Goal: Task Accomplishment & Management: Use online tool/utility

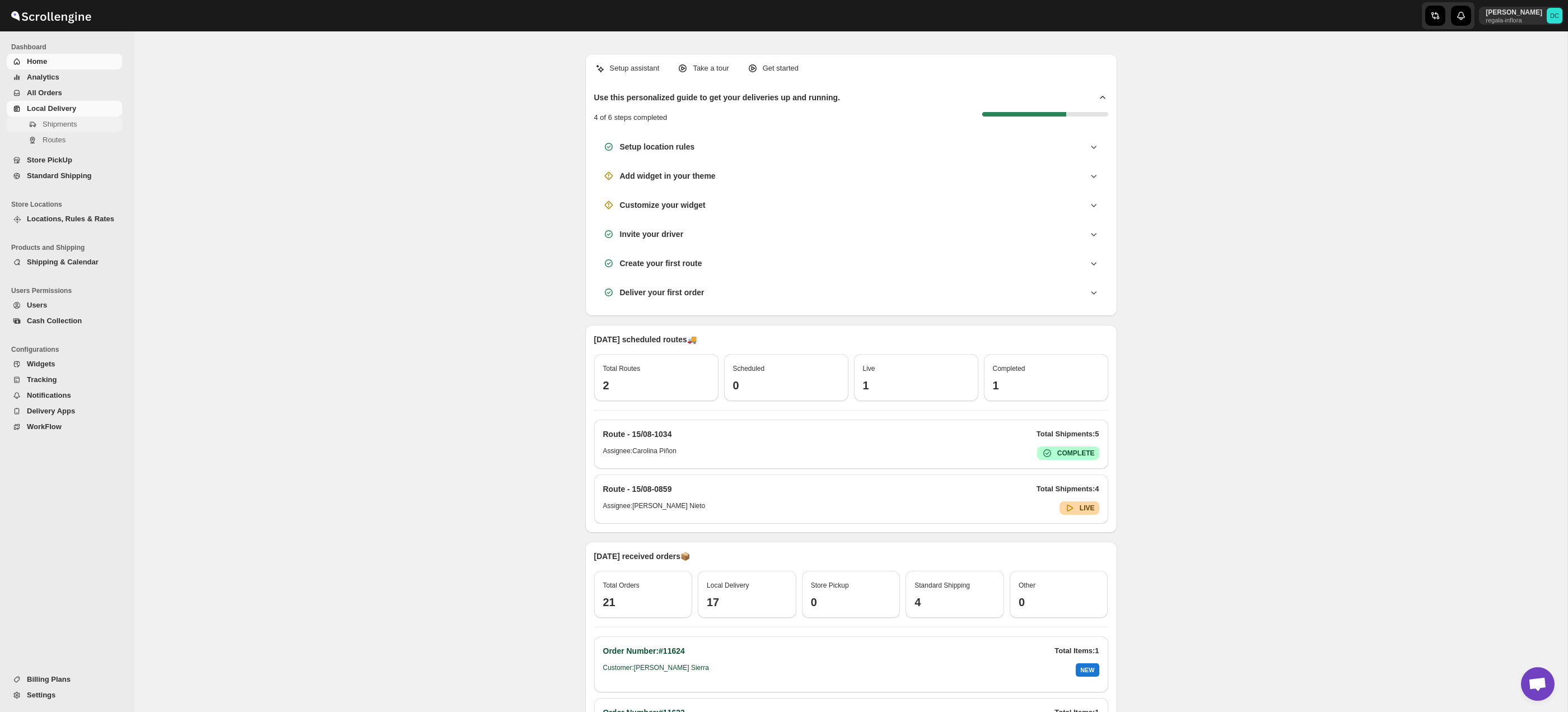
click at [72, 129] on span "Shipments" at bounding box center [81, 124] width 77 height 11
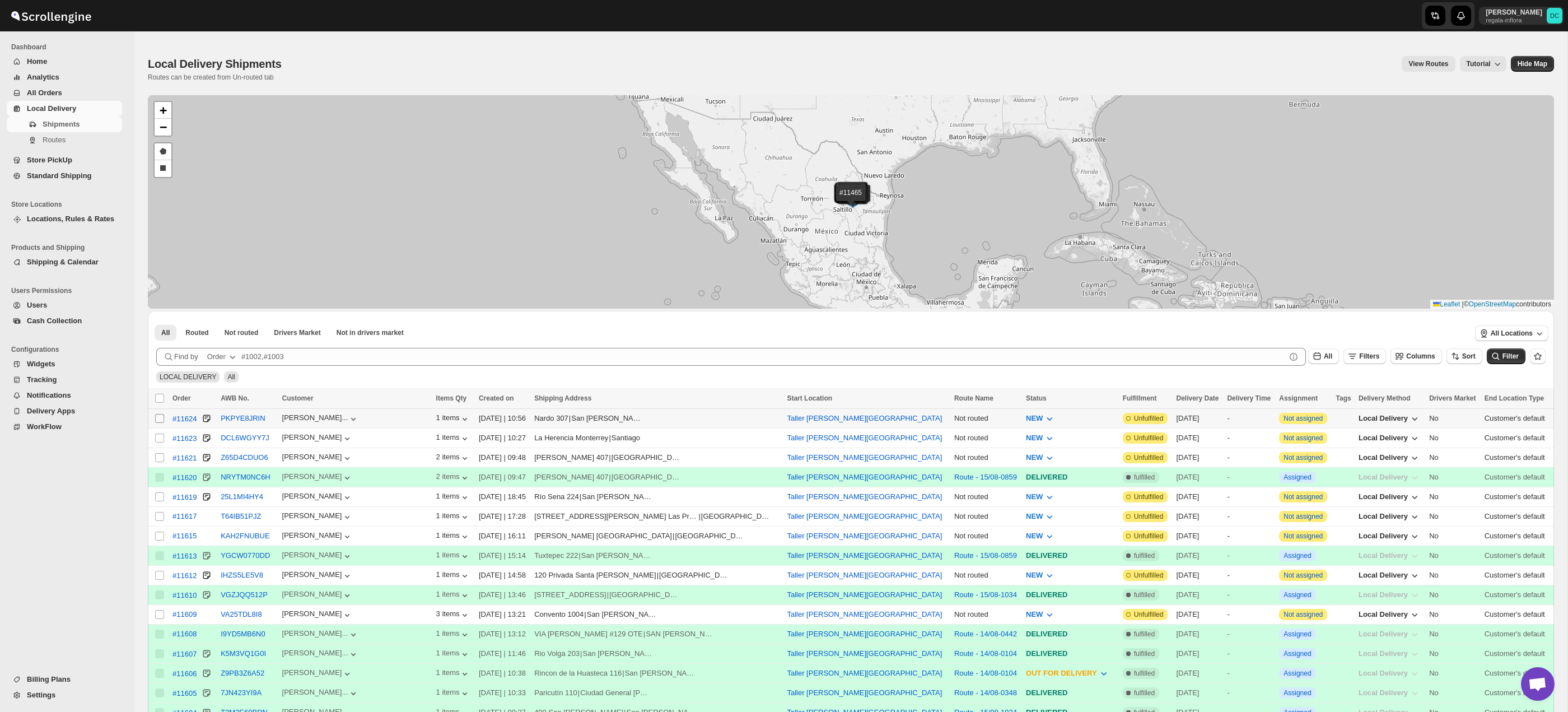
click at [161, 421] on input "Select shipment" at bounding box center [159, 418] width 9 height 9
checkbox input "true"
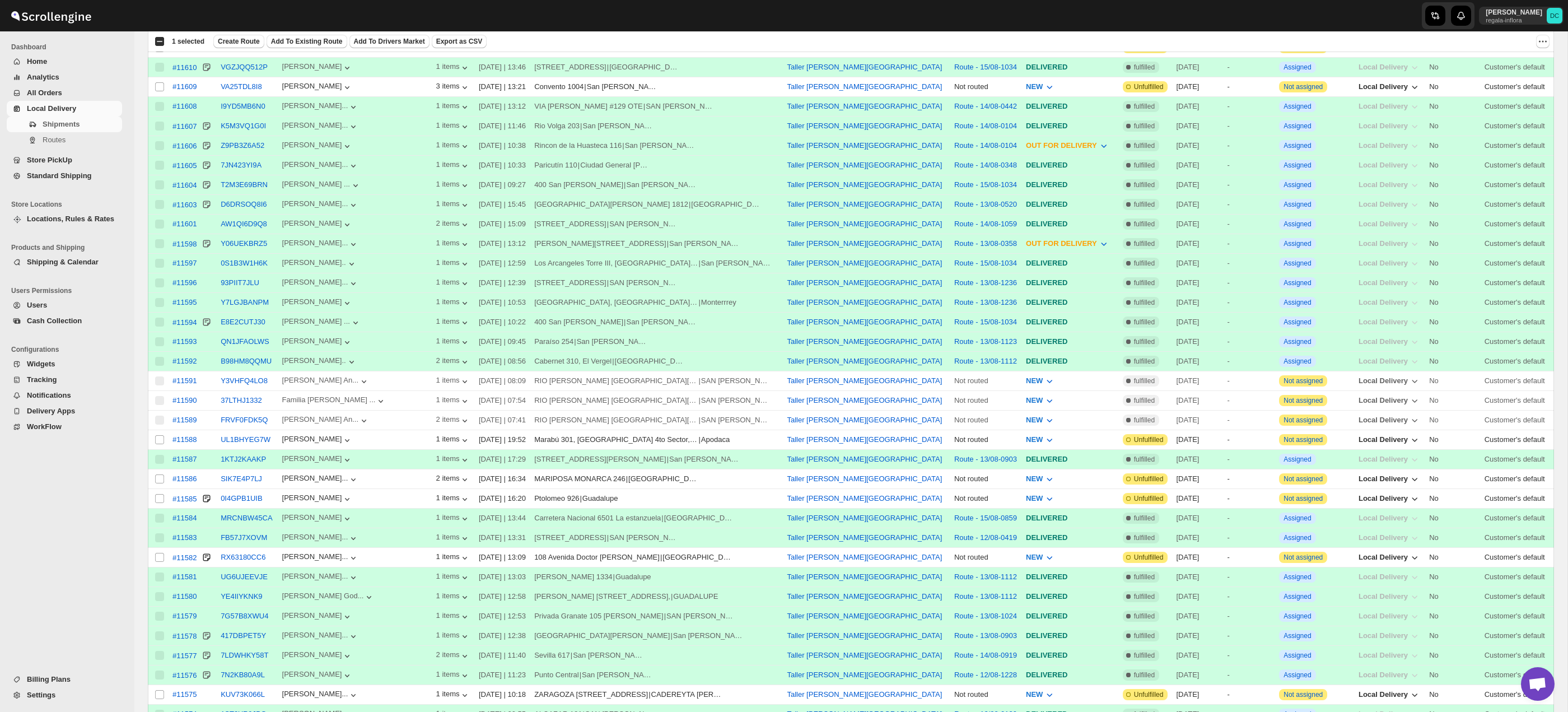
scroll to position [538, 0]
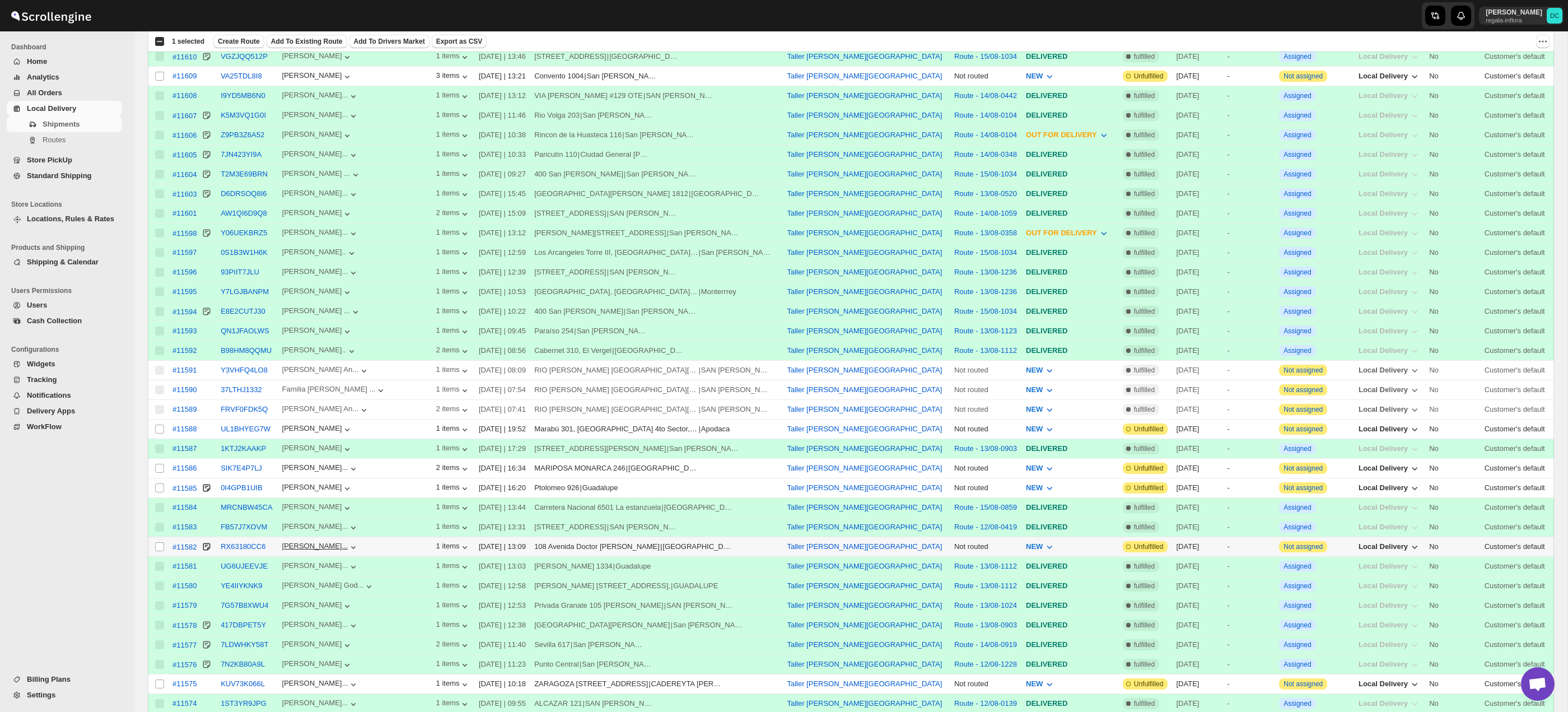
drag, startPoint x: 159, startPoint y: 548, endPoint x: 323, endPoint y: 552, distance: 164.0
click at [159, 548] on input "Select shipment" at bounding box center [159, 547] width 9 height 9
checkbox input "true"
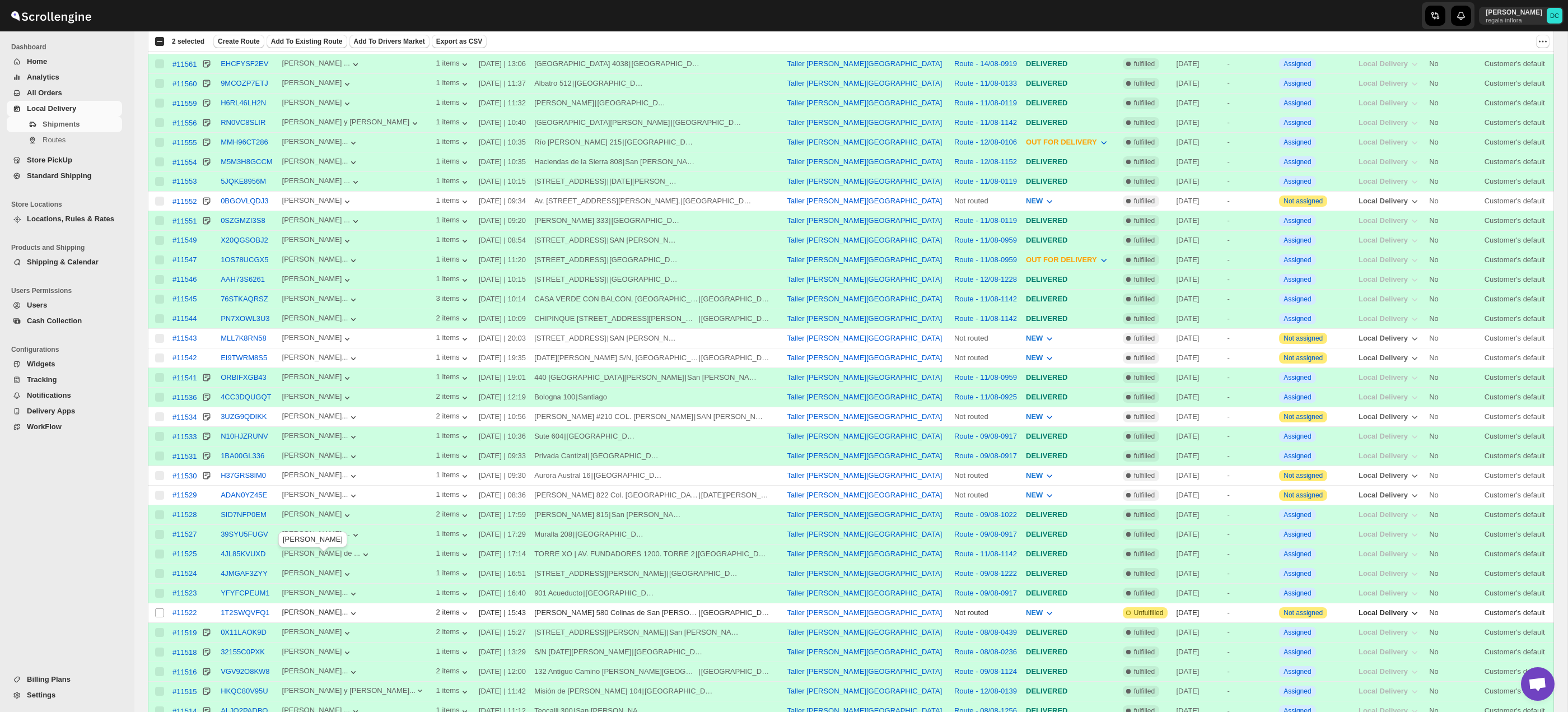
scroll to position [1375, 0]
click at [158, 615] on input "Select shipment" at bounding box center [159, 611] width 9 height 9
checkbox input "true"
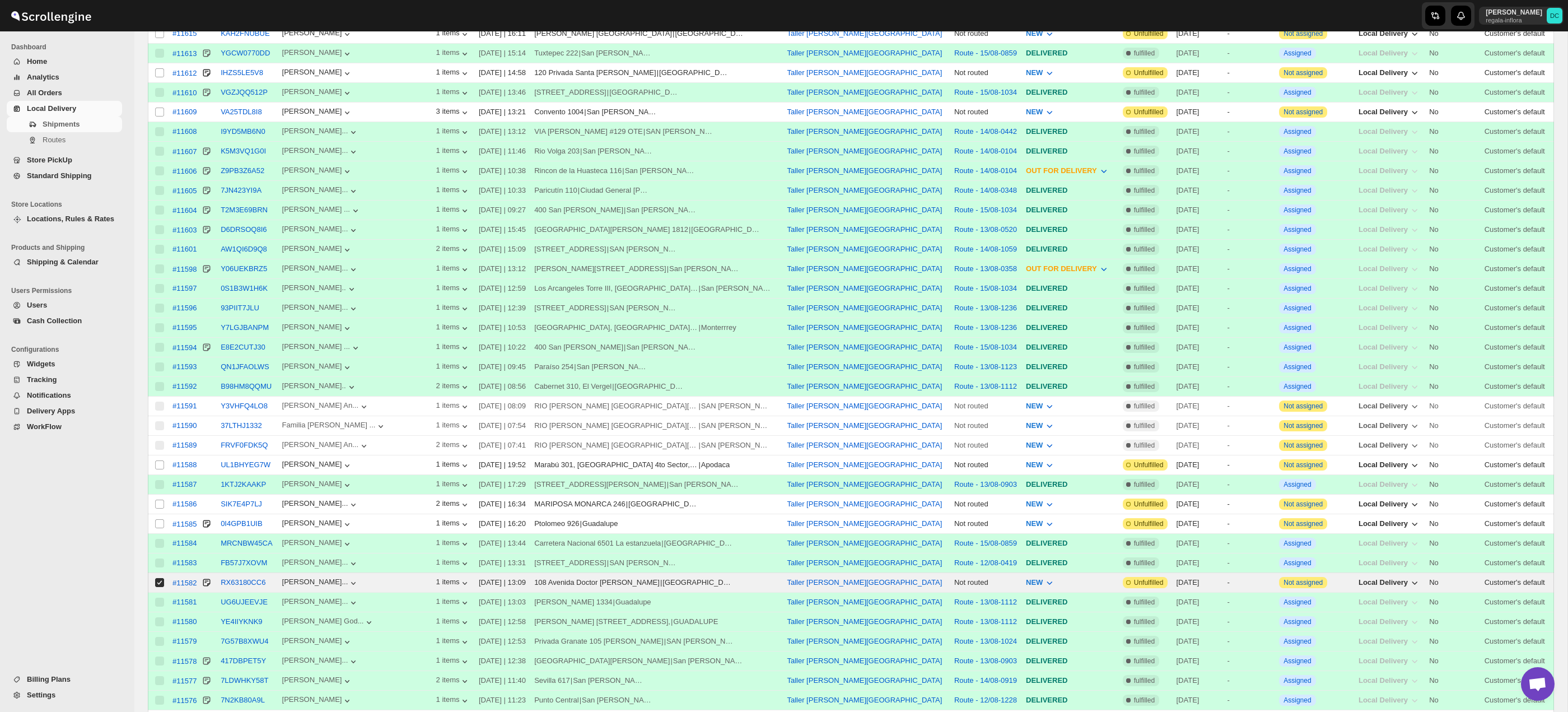
scroll to position [0, 0]
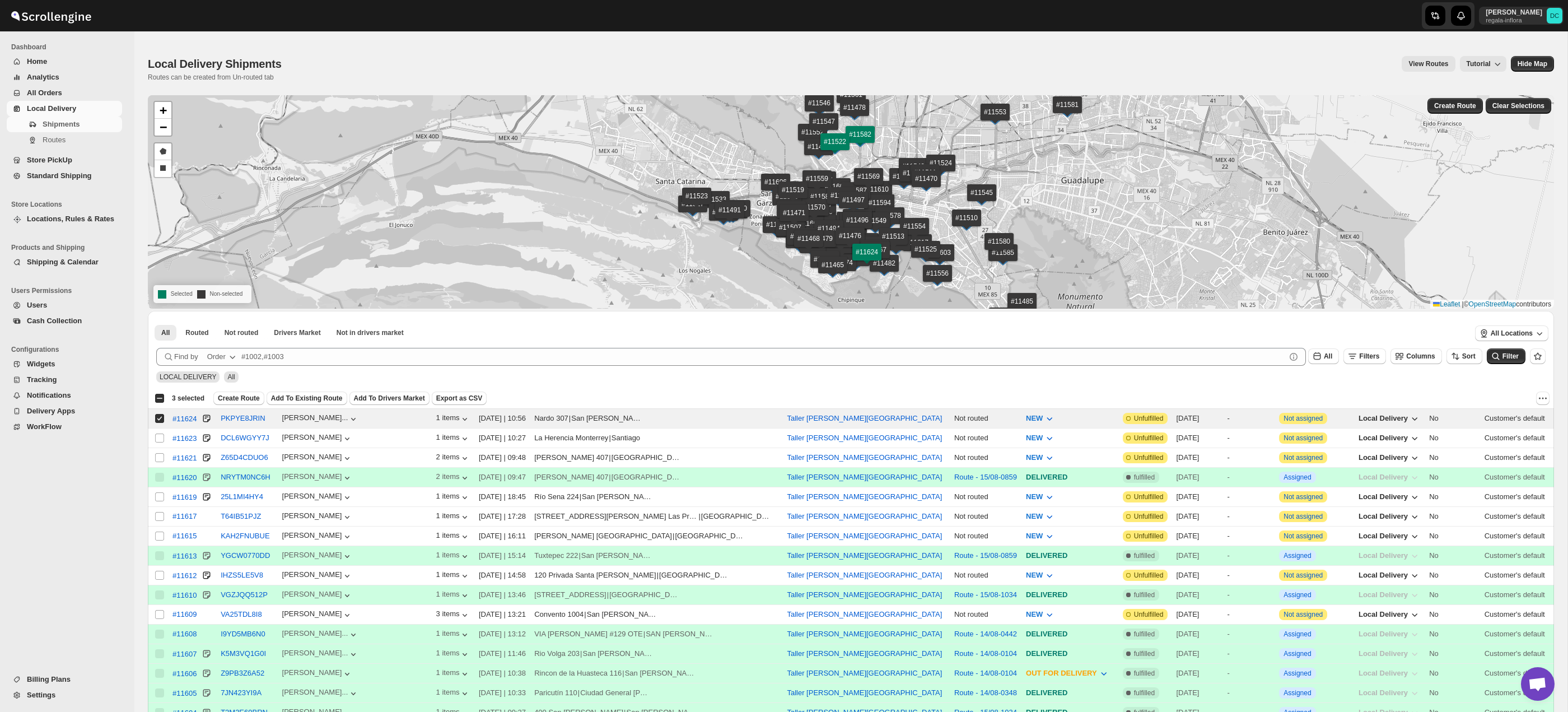
click at [254, 397] on span "Create Route" at bounding box center [239, 398] width 42 height 9
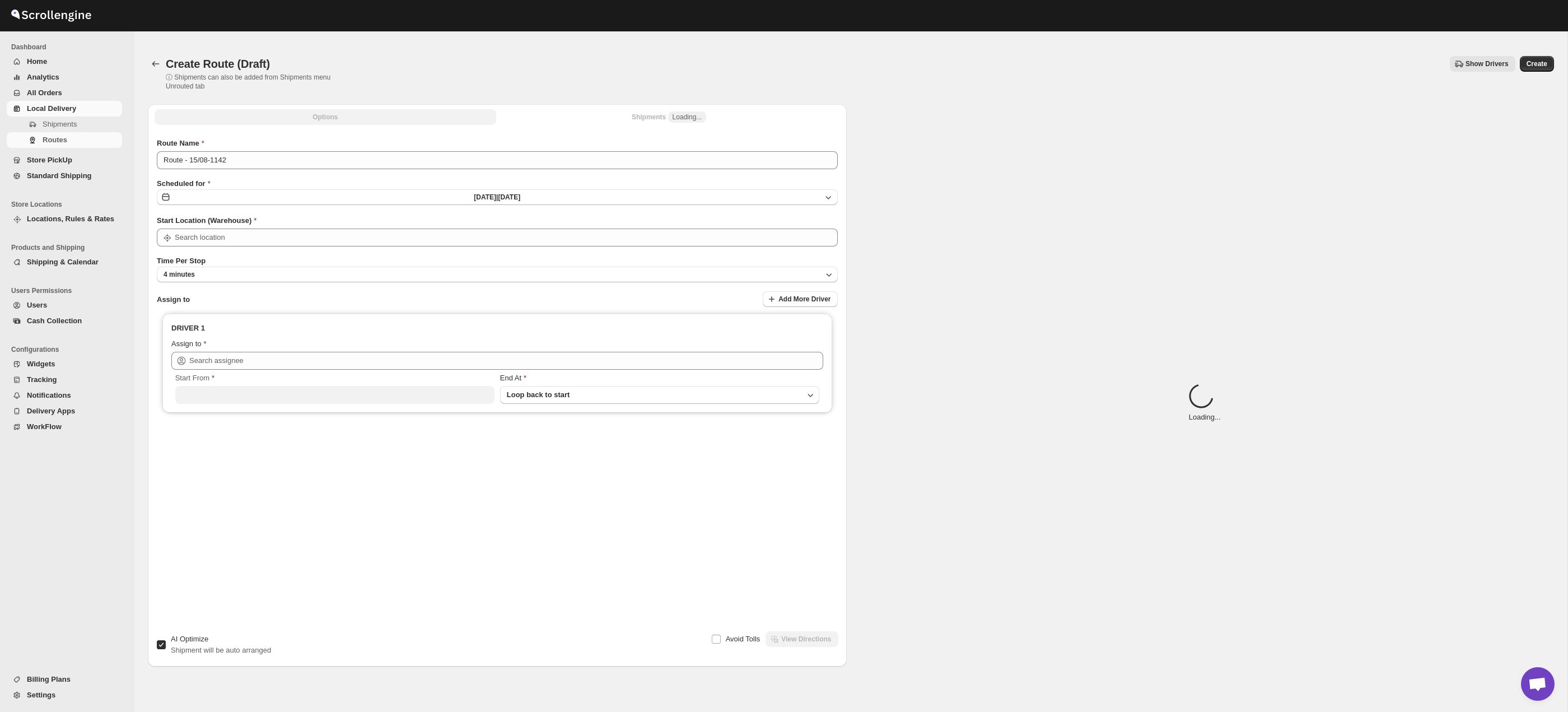
type input "Taller [PERSON_NAME][GEOGRAPHIC_DATA]"
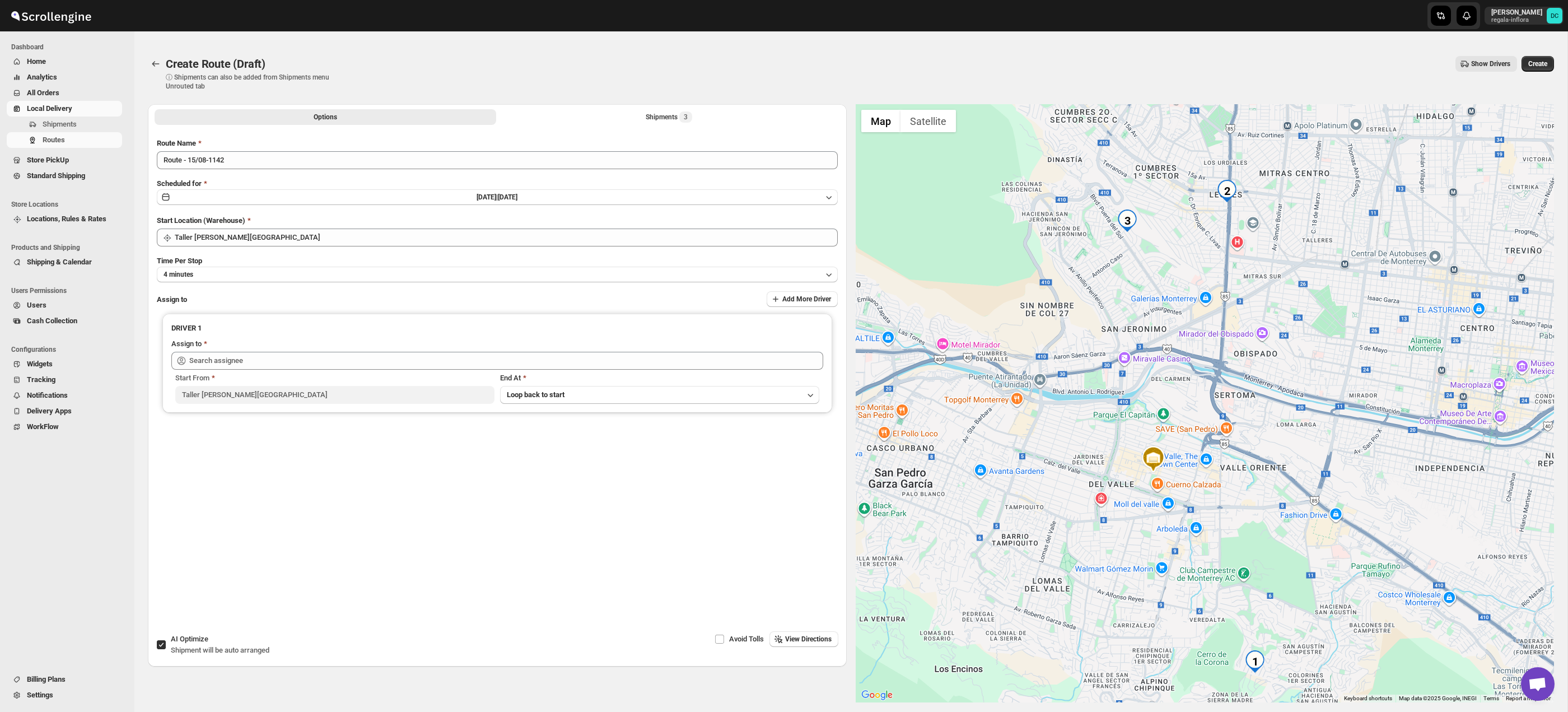
drag, startPoint x: 1335, startPoint y: 573, endPoint x: 1332, endPoint y: 595, distance: 22.2
click at [1332, 595] on div at bounding box center [1205, 403] width 699 height 598
click at [595, 117] on button "Shipments 3" at bounding box center [669, 117] width 342 height 15
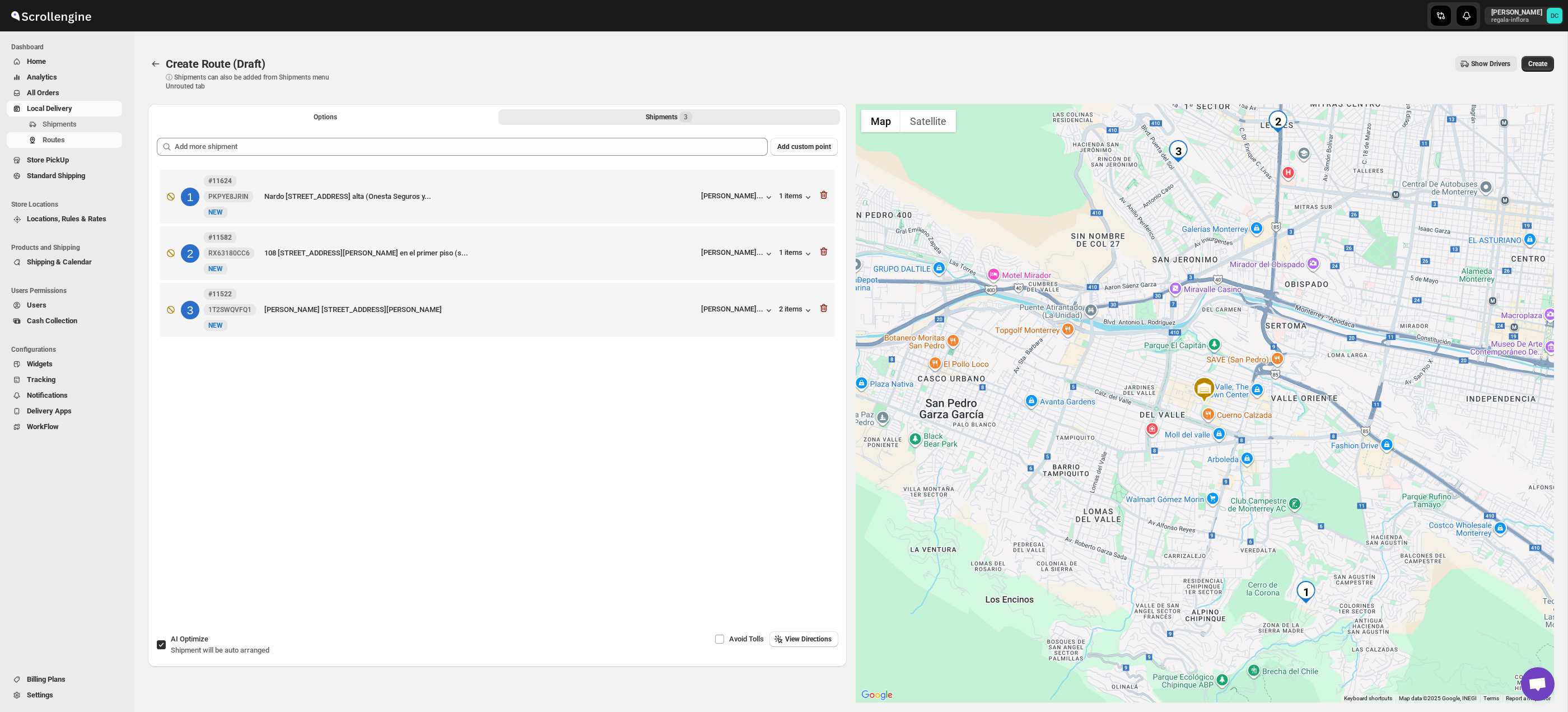
drag, startPoint x: 163, startPoint y: 643, endPoint x: 200, endPoint y: 524, distance: 124.6
click at [163, 643] on input "AI Optimize Shipment will be auto arranged" at bounding box center [161, 645] width 9 height 9
checkbox input "false"
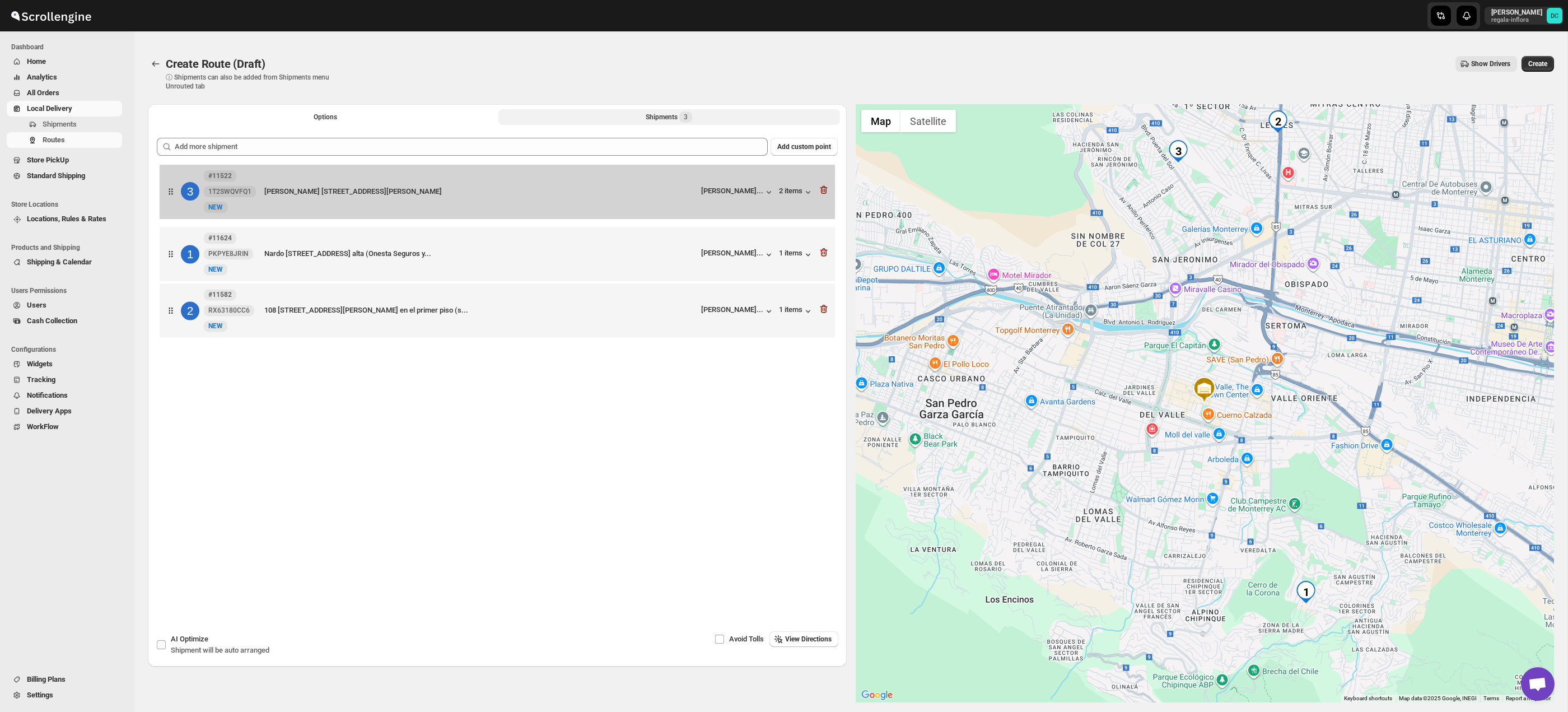
drag, startPoint x: 178, startPoint y: 319, endPoint x: 184, endPoint y: 236, distance: 83.2
click at [178, 192] on div "1 #11624 [STREET_ADDRESS] (Onesta Seguros y... [PERSON_NAME]... 1 items 2 #1158…" at bounding box center [497, 255] width 681 height 176
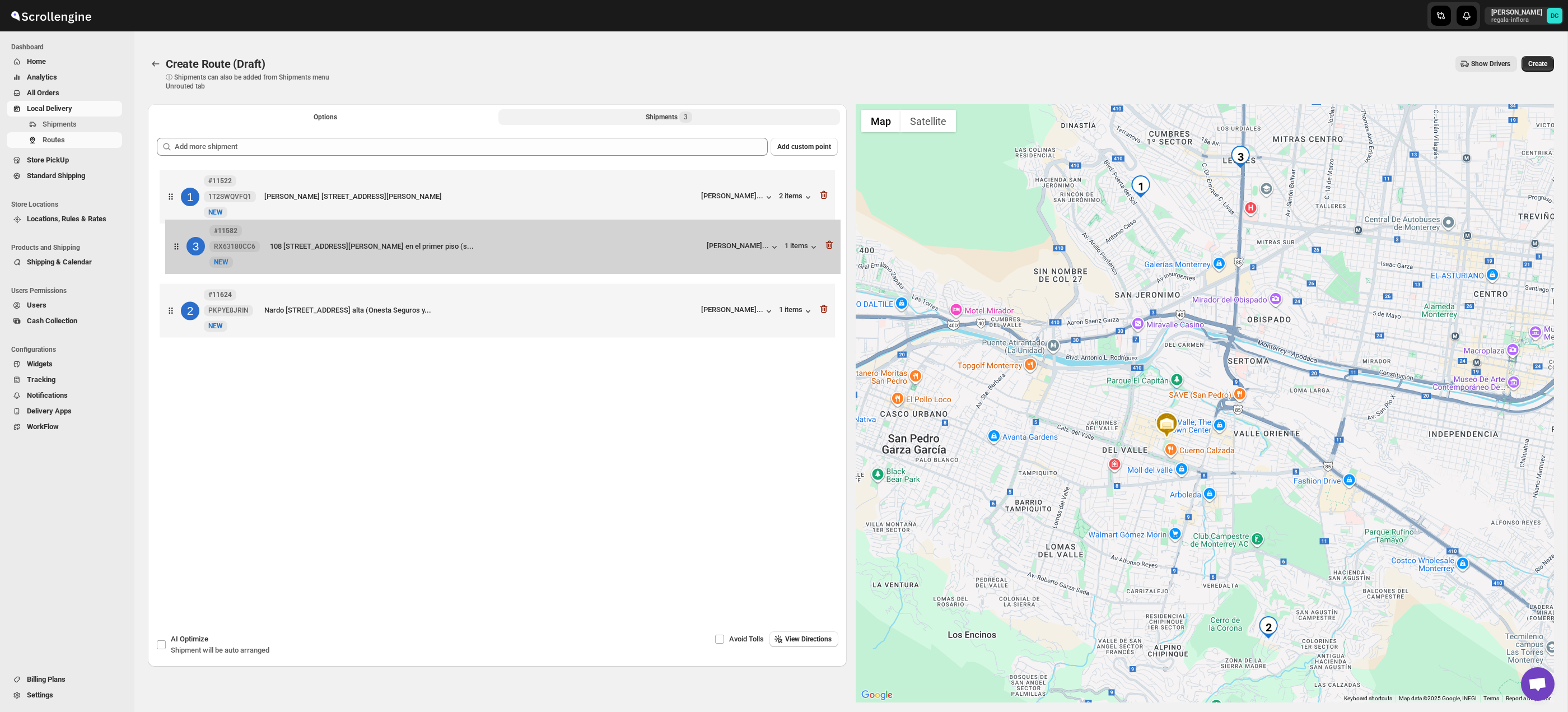
drag, startPoint x: 170, startPoint y: 312, endPoint x: 177, endPoint y: 240, distance: 72.3
click at [177, 240] on div "1 #11522 1T2SWQVFQ1 New NEW [PERSON_NAME] [STREET_ADDRESS][PERSON_NAME] [PERSON…" at bounding box center [497, 255] width 681 height 176
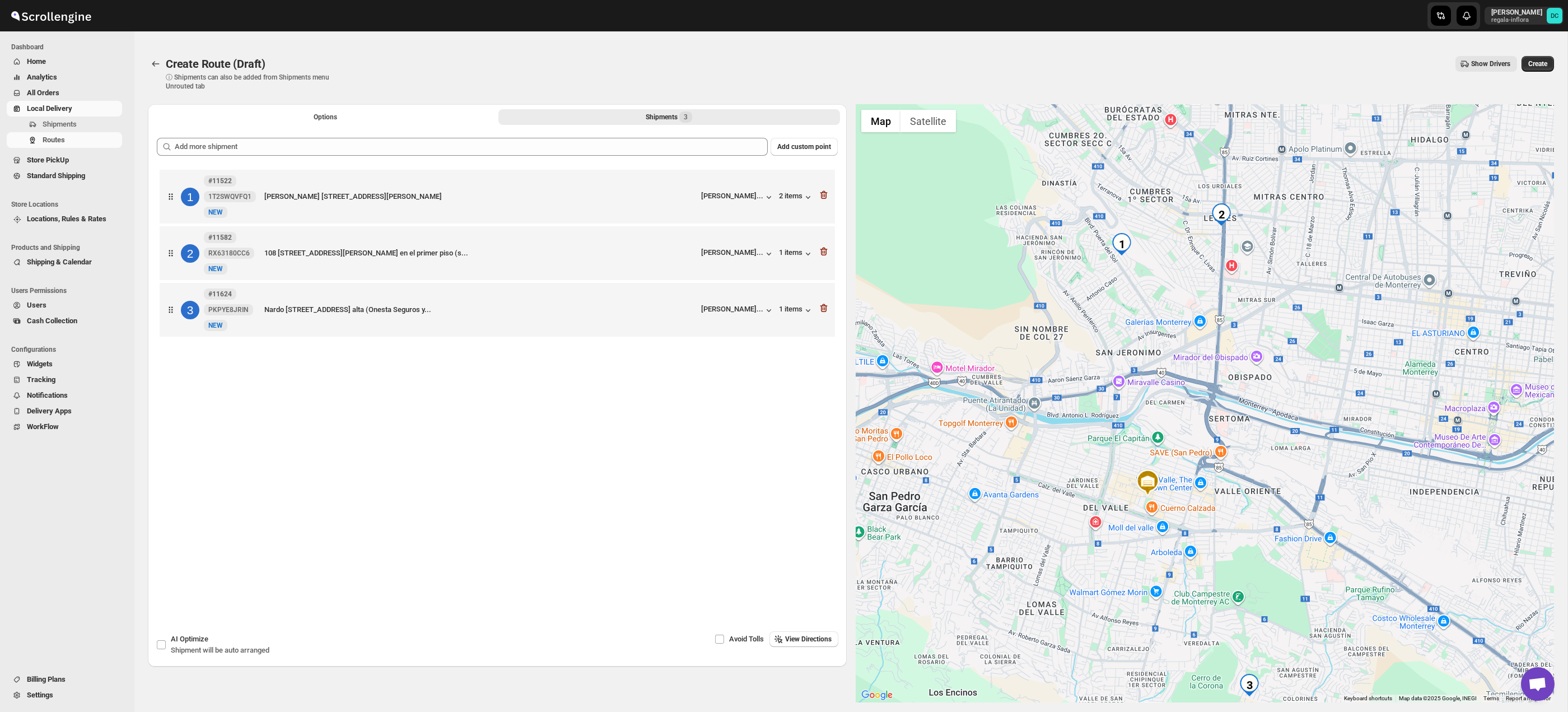
drag, startPoint x: 1350, startPoint y: 507, endPoint x: 1332, endPoint y: 562, distance: 57.9
click at [1332, 562] on div at bounding box center [1205, 403] width 699 height 598
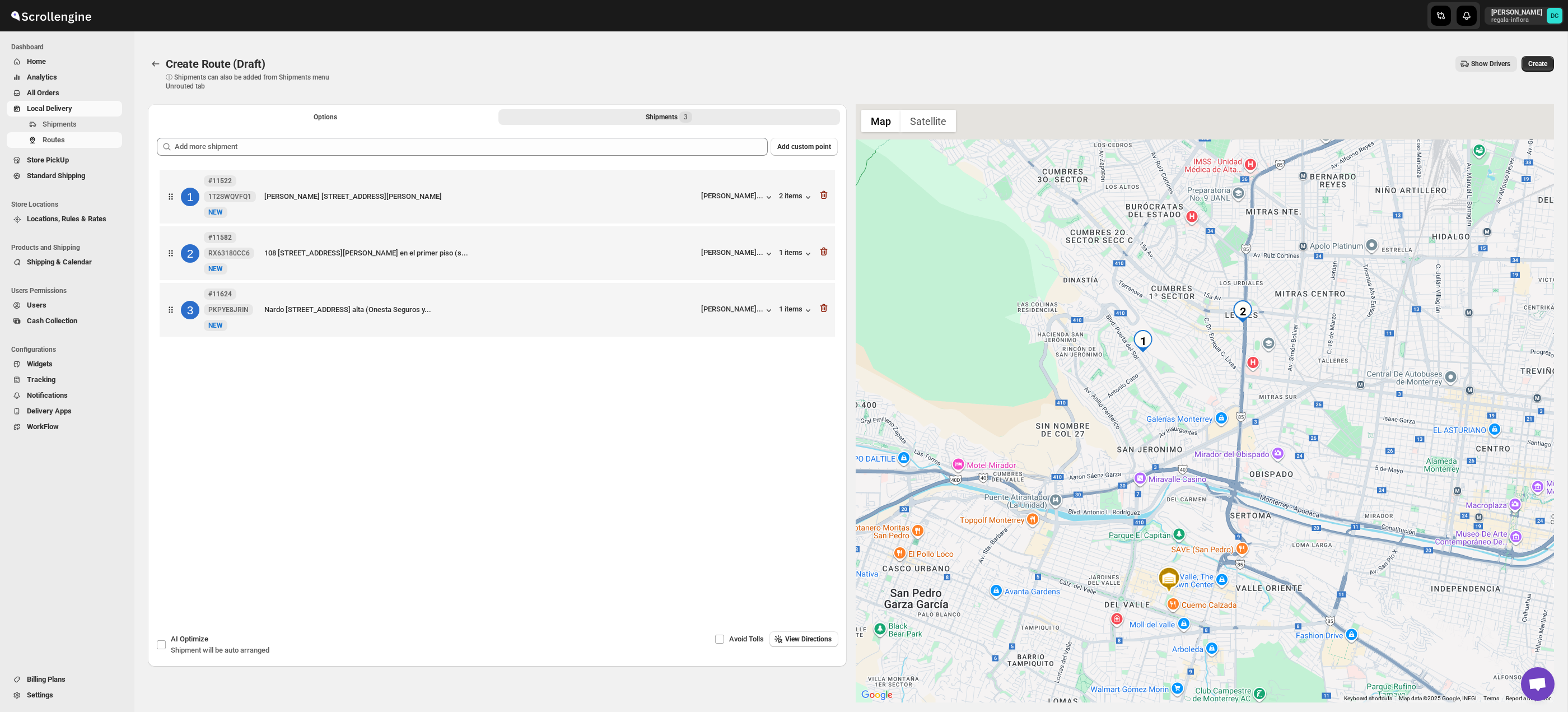
drag, startPoint x: 1204, startPoint y: 330, endPoint x: 1393, endPoint y: 578, distance: 311.8
click at [1236, 452] on div at bounding box center [1205, 403] width 699 height 598
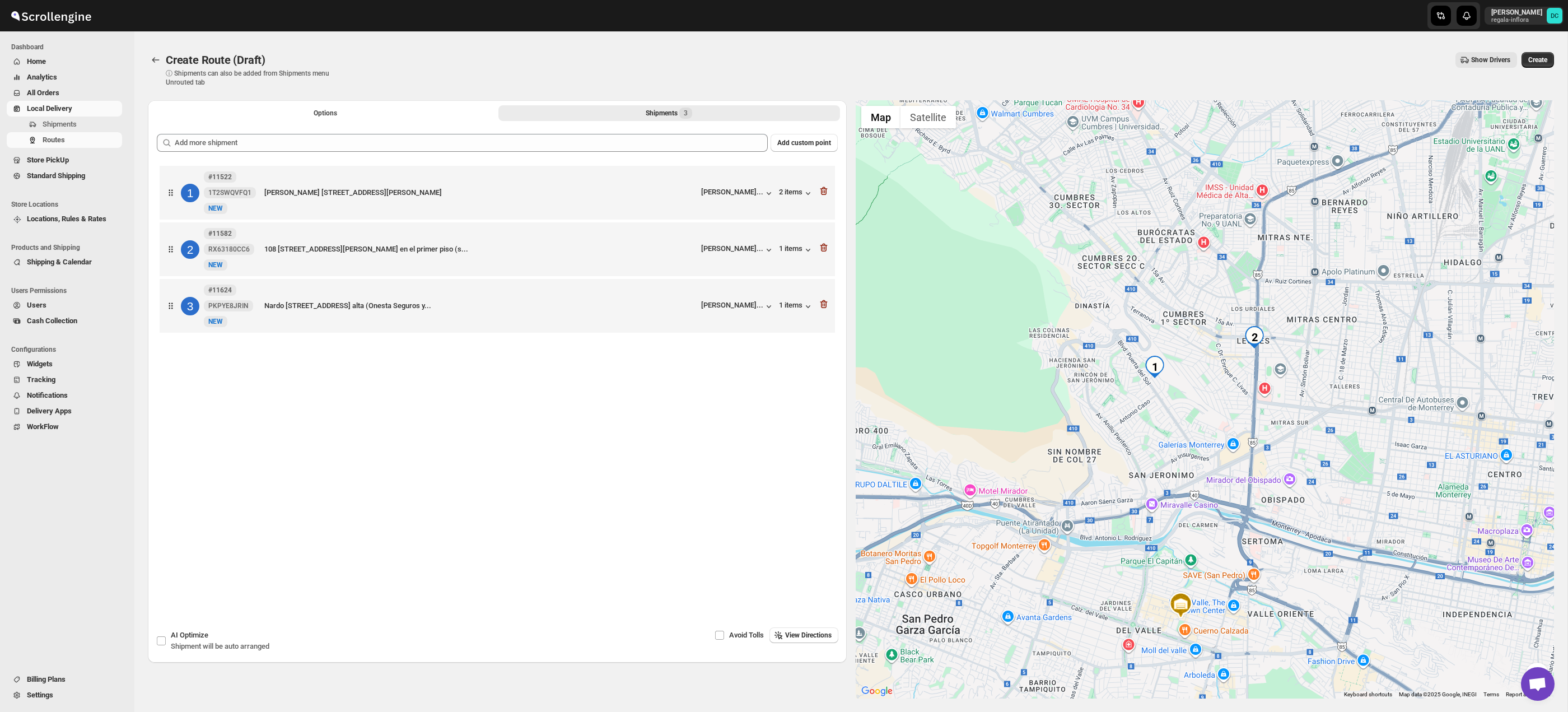
scroll to position [17, 0]
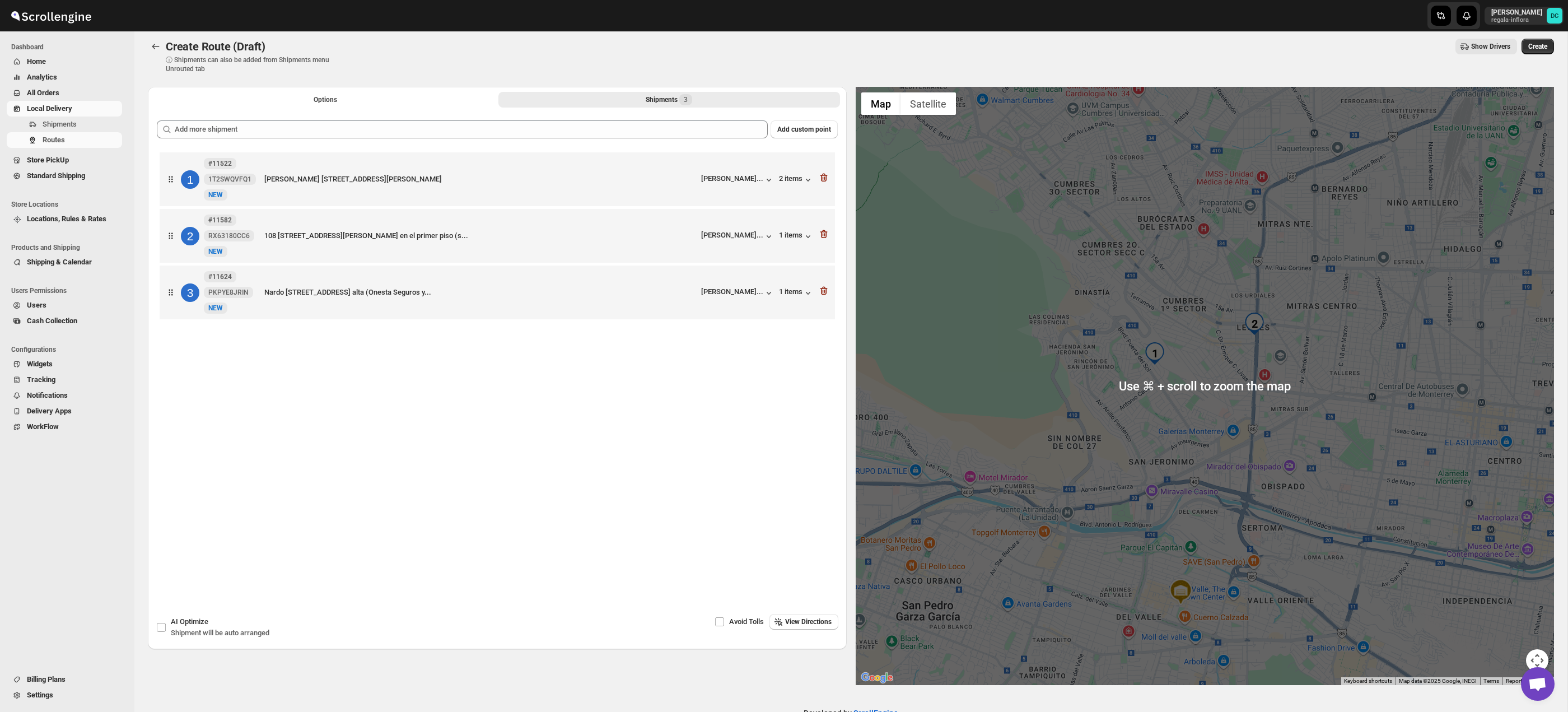
click at [1535, 650] on button "Map camera controls" at bounding box center [1537, 660] width 22 height 22
click at [1514, 608] on button "Zoom in" at bounding box center [1509, 604] width 22 height 22
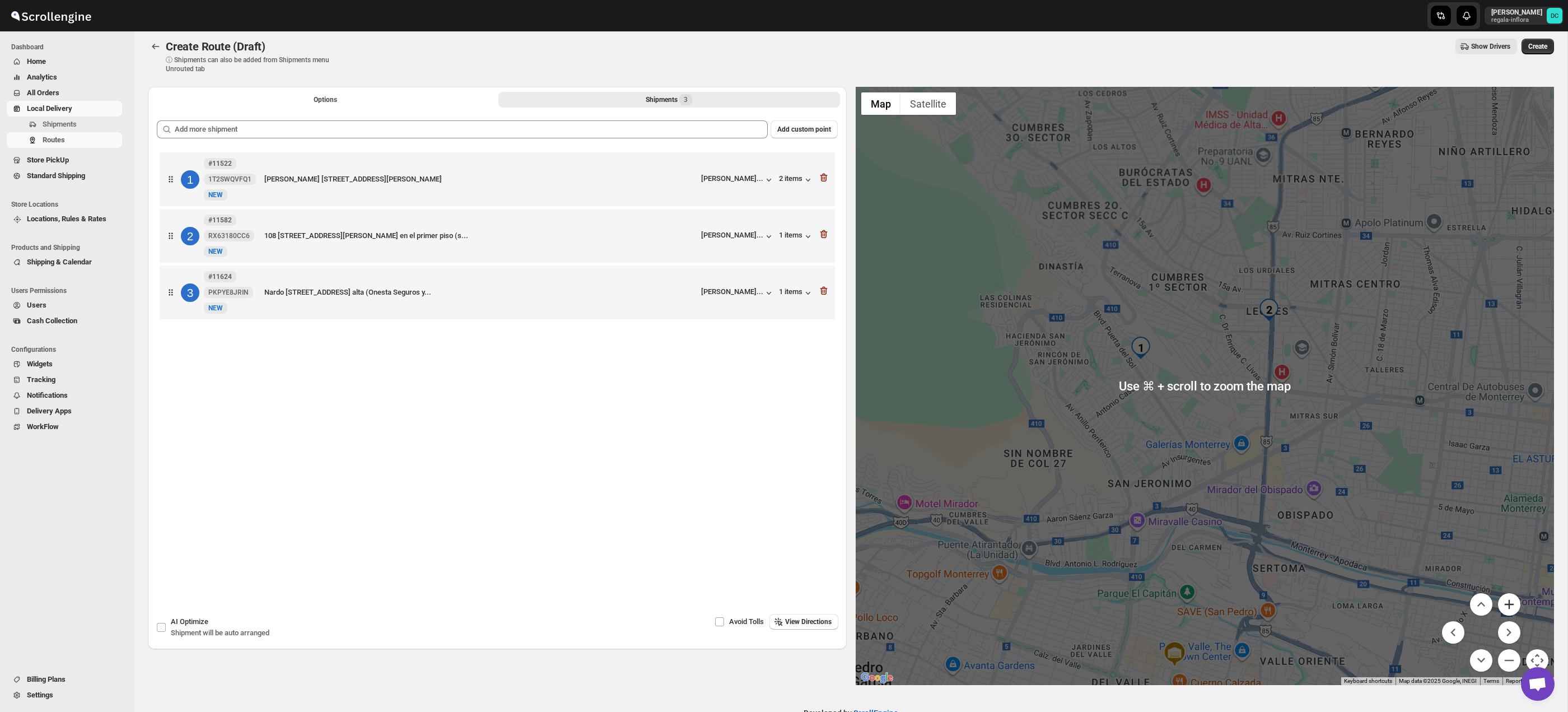
click at [1514, 608] on button "Zoom in" at bounding box center [1509, 604] width 22 height 22
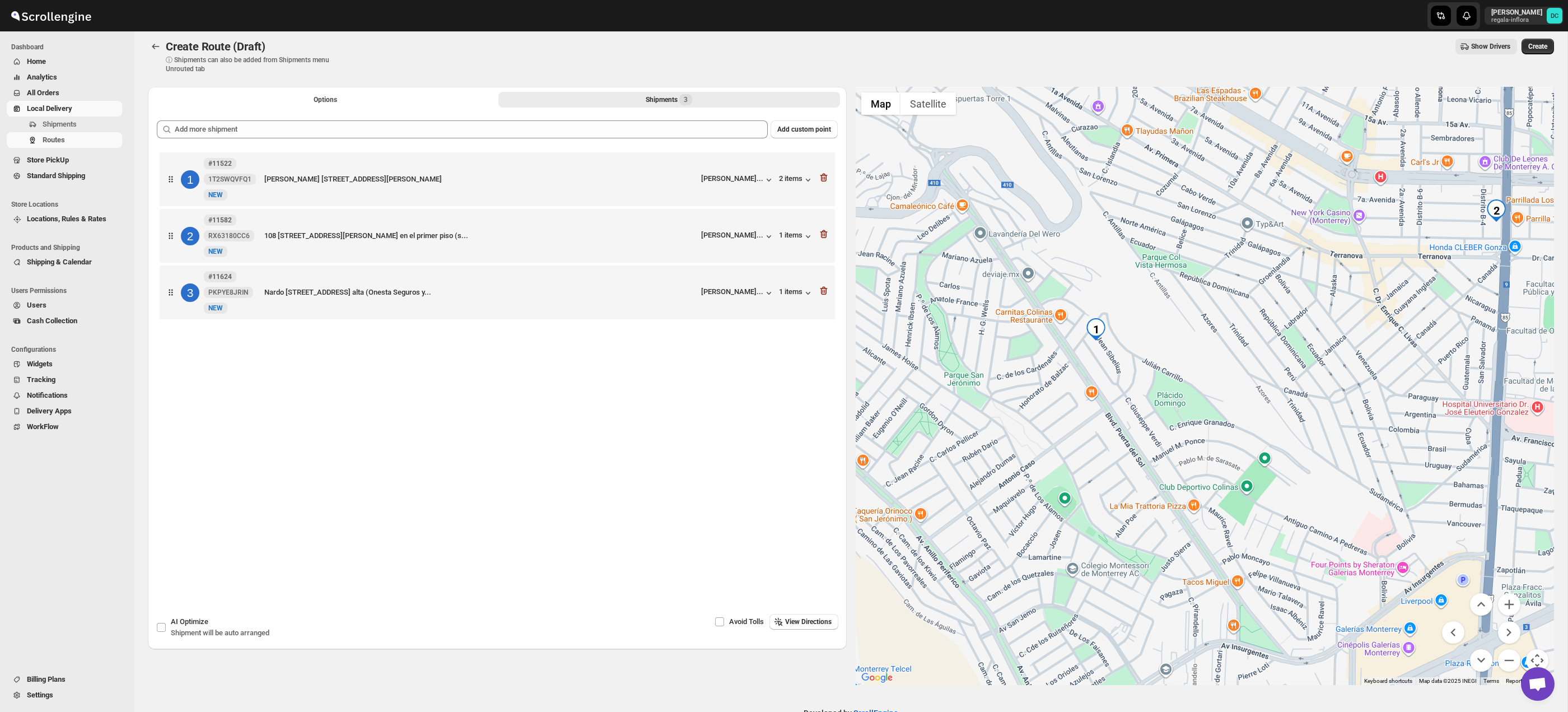
drag, startPoint x: 1049, startPoint y: 371, endPoint x: 1142, endPoint y: 411, distance: 101.2
click at [1142, 411] on div at bounding box center [1205, 386] width 699 height 598
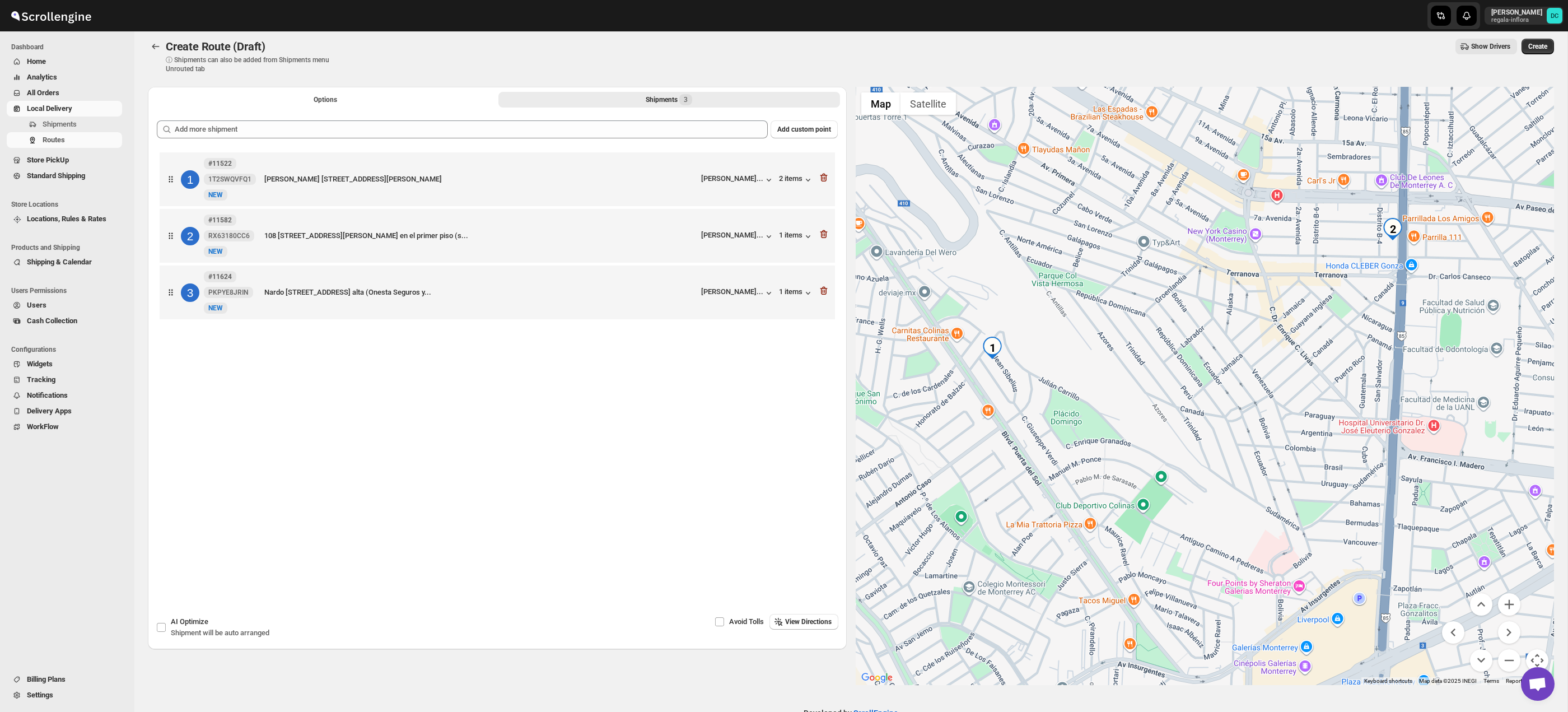
drag, startPoint x: 1410, startPoint y: 425, endPoint x: 1133, endPoint y: 471, distance: 280.8
click at [1133, 471] on div at bounding box center [1205, 386] width 699 height 598
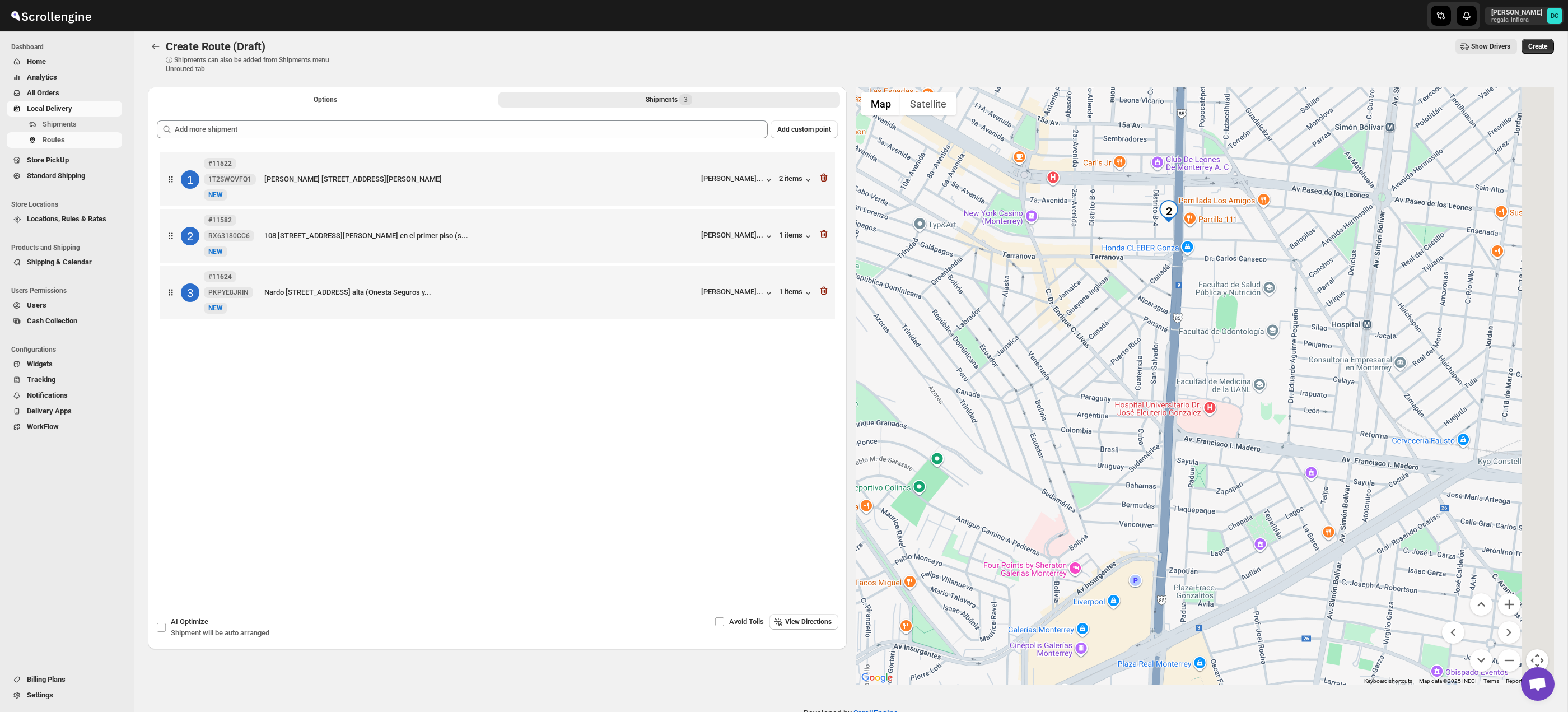
drag, startPoint x: 1295, startPoint y: 467, endPoint x: 1249, endPoint y: 413, distance: 70.9
click at [1249, 412] on div at bounding box center [1205, 386] width 699 height 598
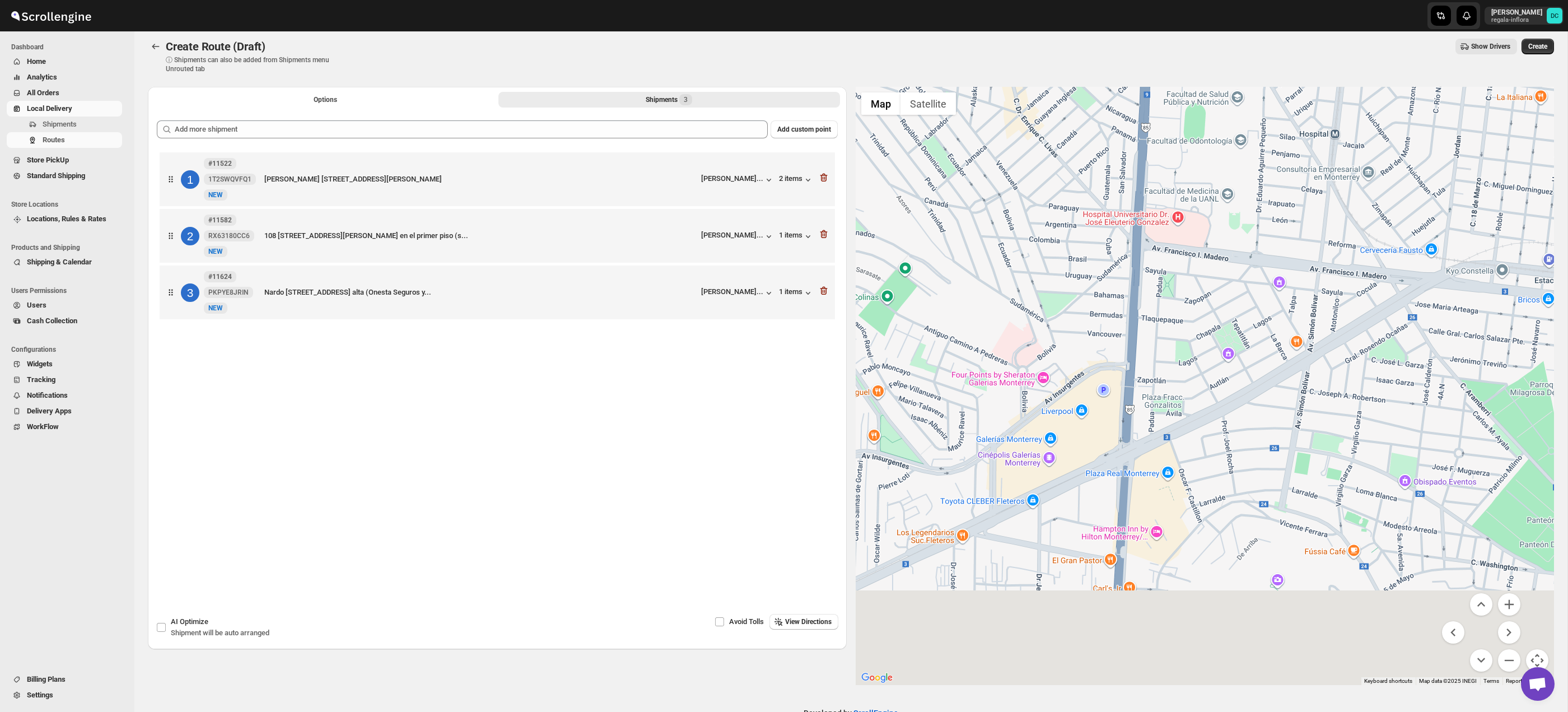
drag, startPoint x: 1266, startPoint y: 447, endPoint x: 1262, endPoint y: 377, distance: 70.1
click at [1262, 377] on div at bounding box center [1205, 386] width 699 height 598
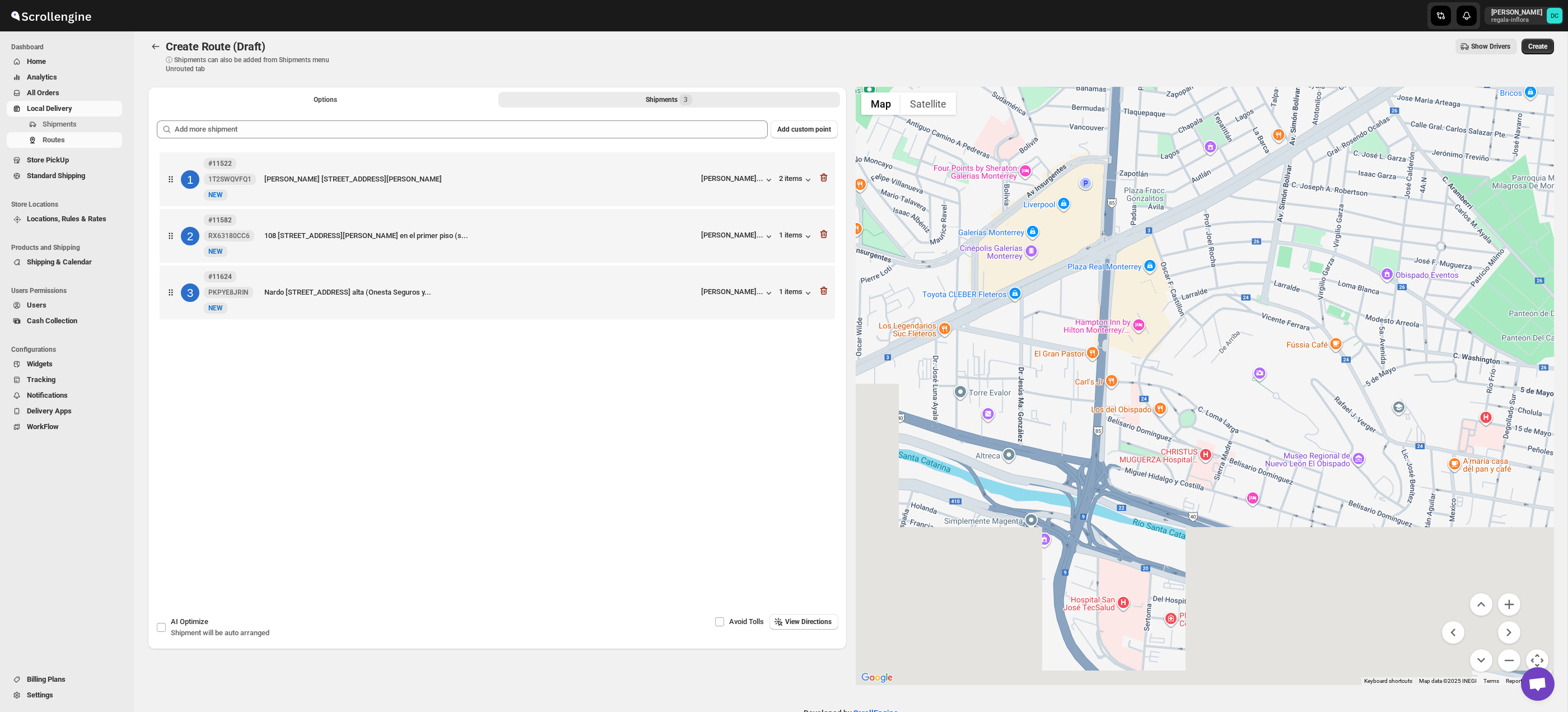
drag, startPoint x: 1302, startPoint y: 523, endPoint x: 1281, endPoint y: 476, distance: 51.5
click at [1266, 404] on div at bounding box center [1205, 386] width 699 height 598
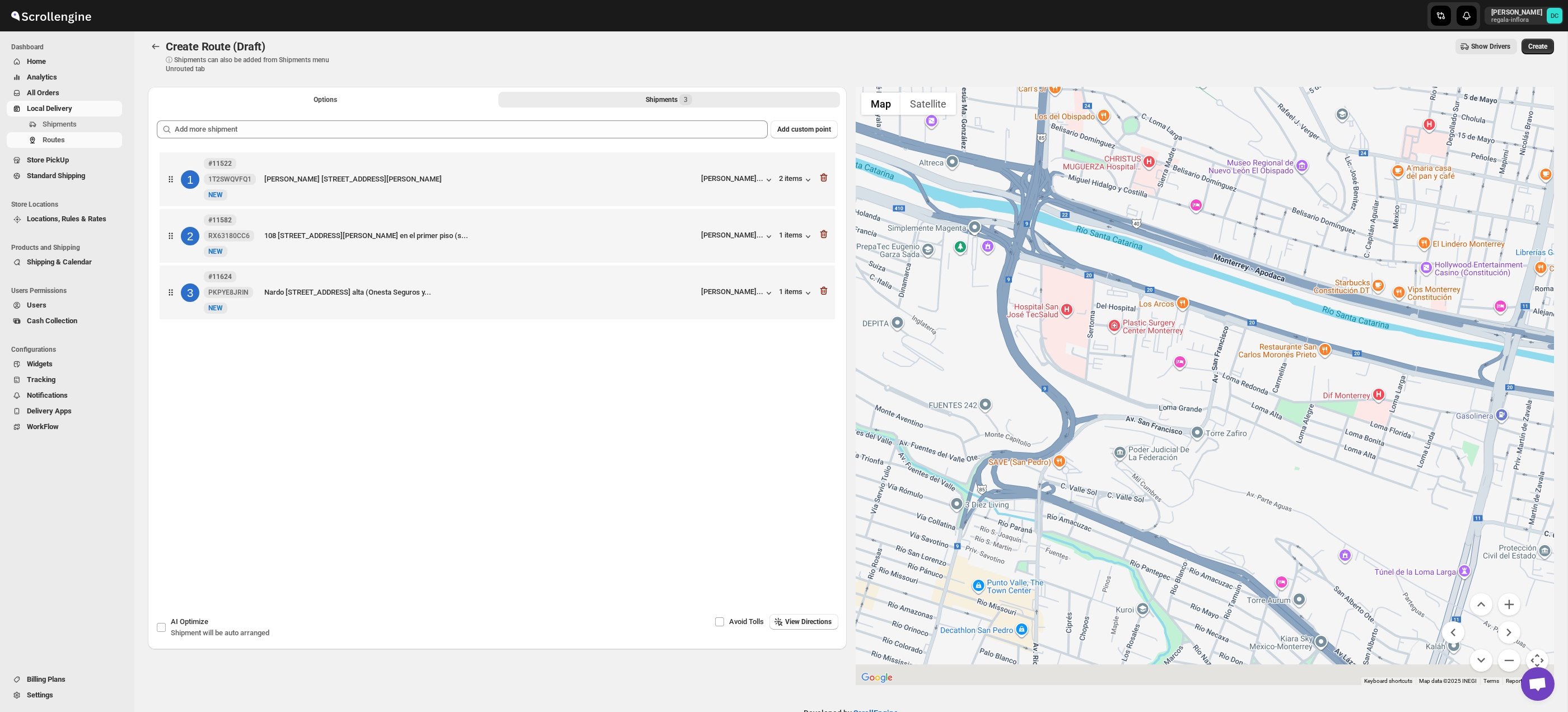
drag, startPoint x: 1298, startPoint y: 562, endPoint x: 1278, endPoint y: 404, distance: 159.3
click at [1278, 412] on div at bounding box center [1205, 386] width 699 height 598
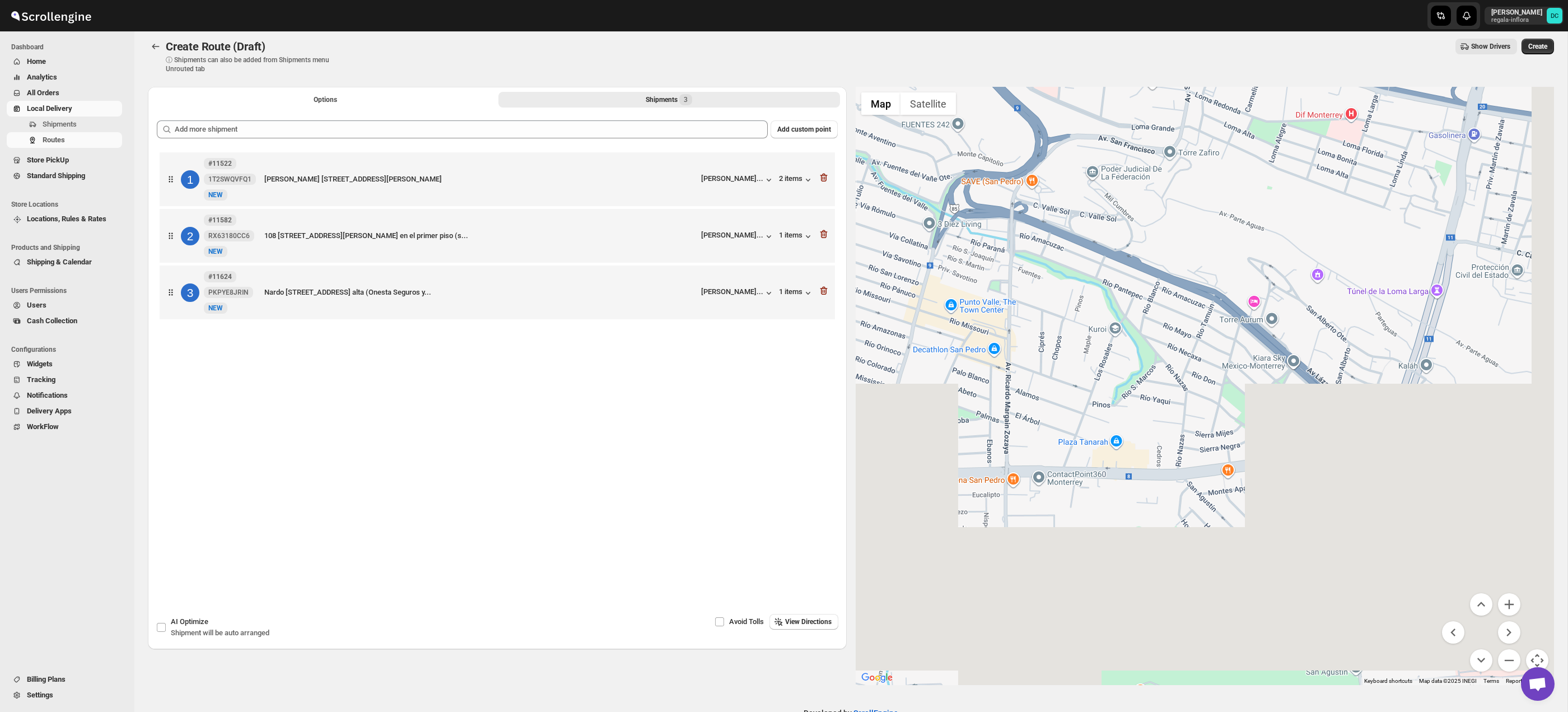
drag, startPoint x: 1271, startPoint y: 464, endPoint x: 1270, endPoint y: 436, distance: 28.0
click at [1270, 437] on div at bounding box center [1205, 386] width 699 height 598
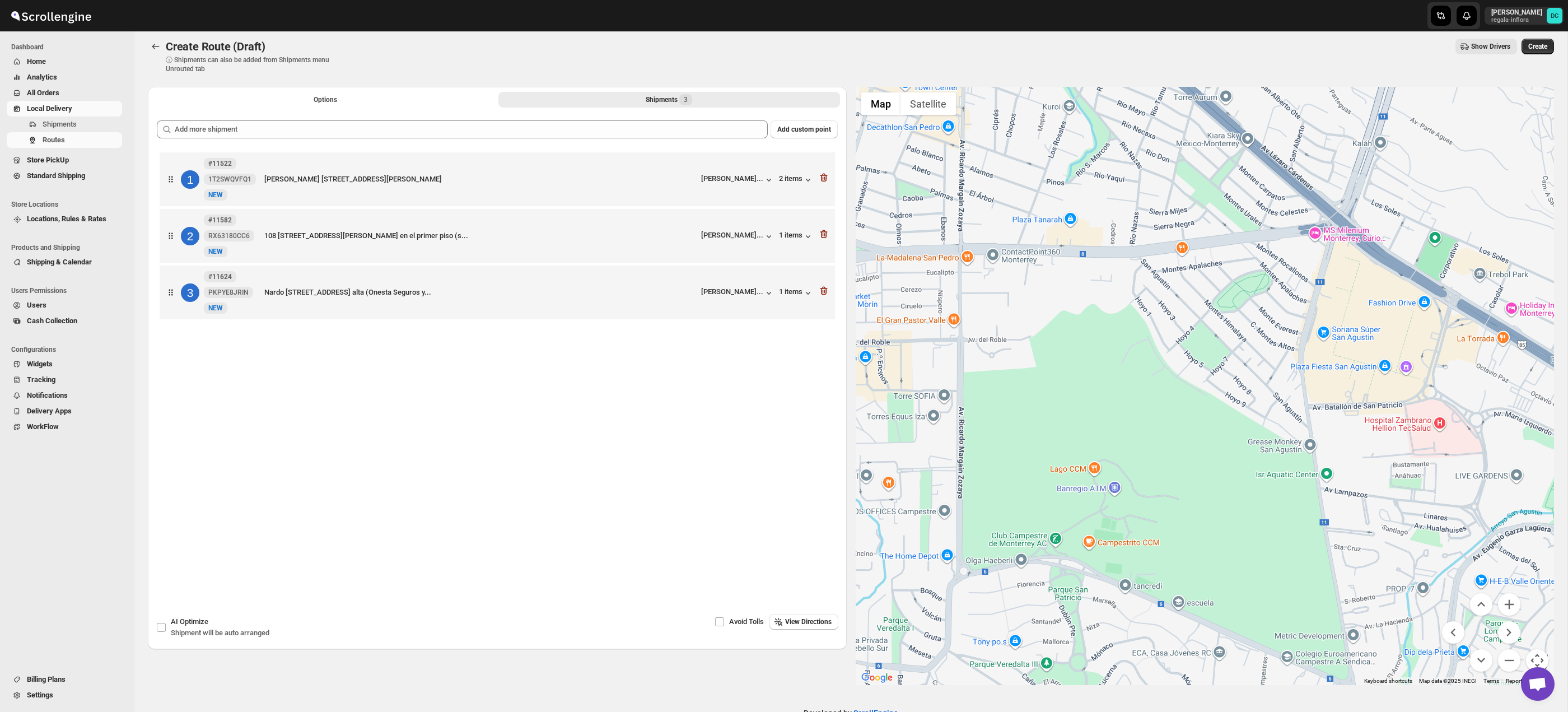
drag, startPoint x: 1306, startPoint y: 552, endPoint x: 1289, endPoint y: 529, distance: 28.6
click at [1284, 410] on div at bounding box center [1205, 386] width 699 height 598
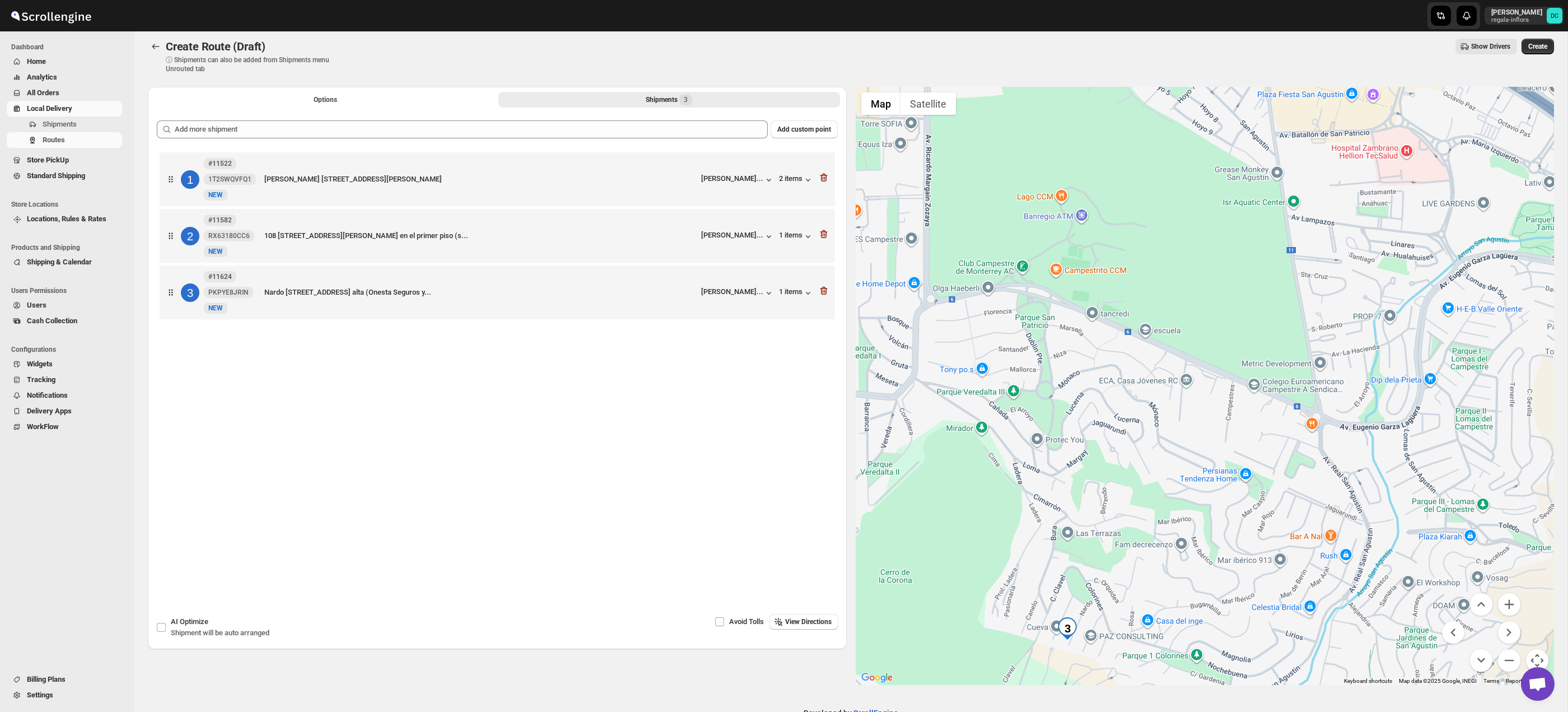
drag, startPoint x: 1288, startPoint y: 495, endPoint x: 1262, endPoint y: 470, distance: 36.1
click at [1262, 458] on div at bounding box center [1205, 386] width 699 height 598
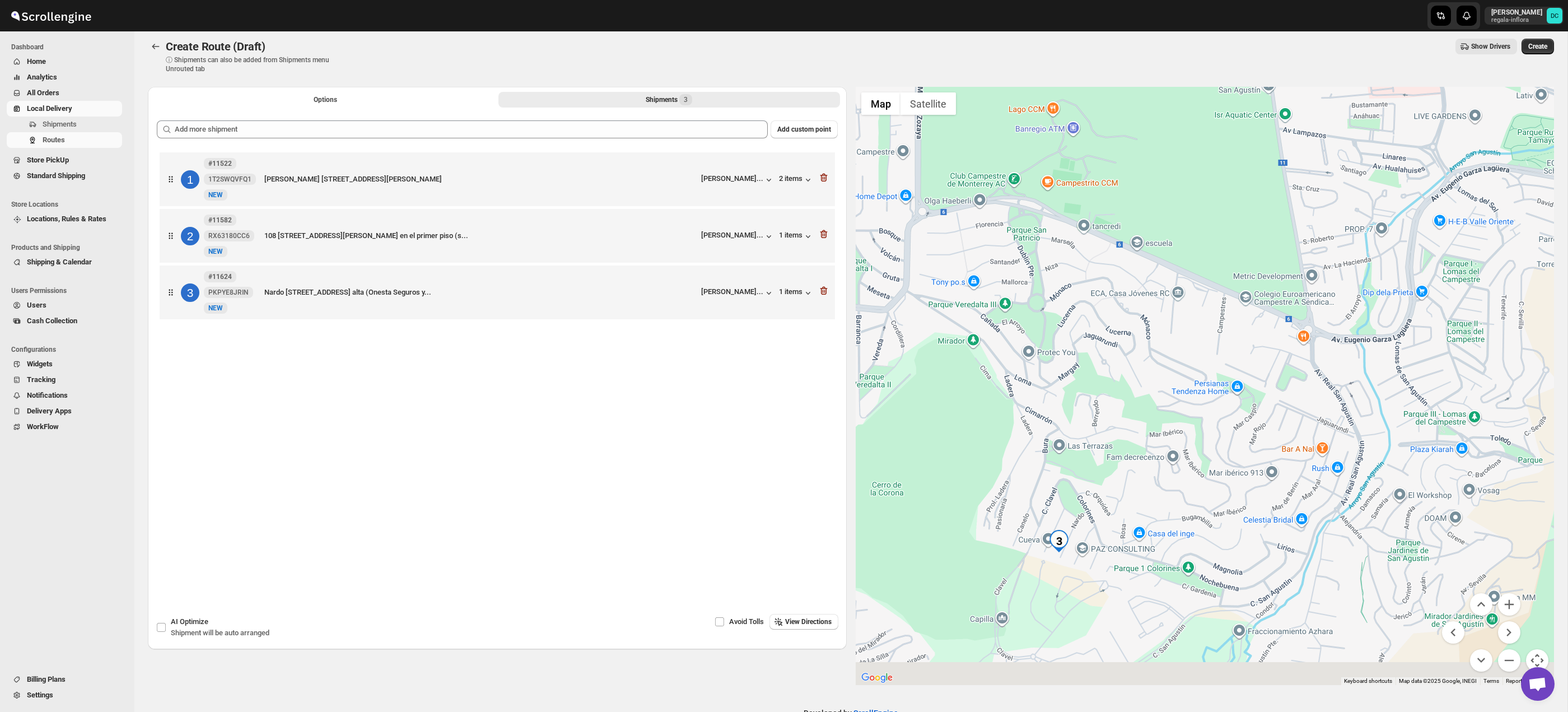
drag, startPoint x: 1229, startPoint y: 542, endPoint x: 1248, endPoint y: 457, distance: 87.1
click at [1248, 457] on div at bounding box center [1205, 386] width 699 height 598
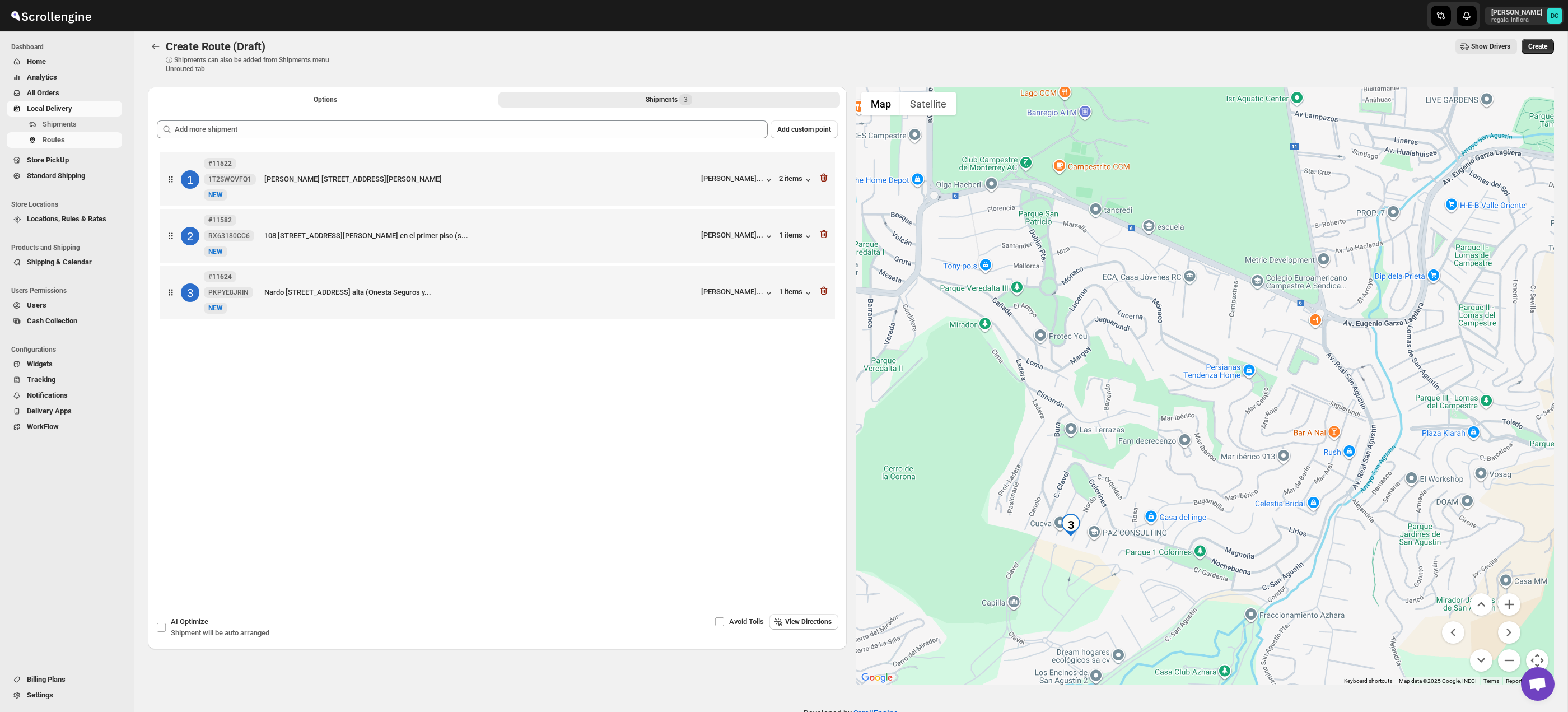
drag, startPoint x: 1165, startPoint y: 525, endPoint x: 1222, endPoint y: 503, distance: 61.1
click at [1218, 503] on div at bounding box center [1205, 386] width 699 height 598
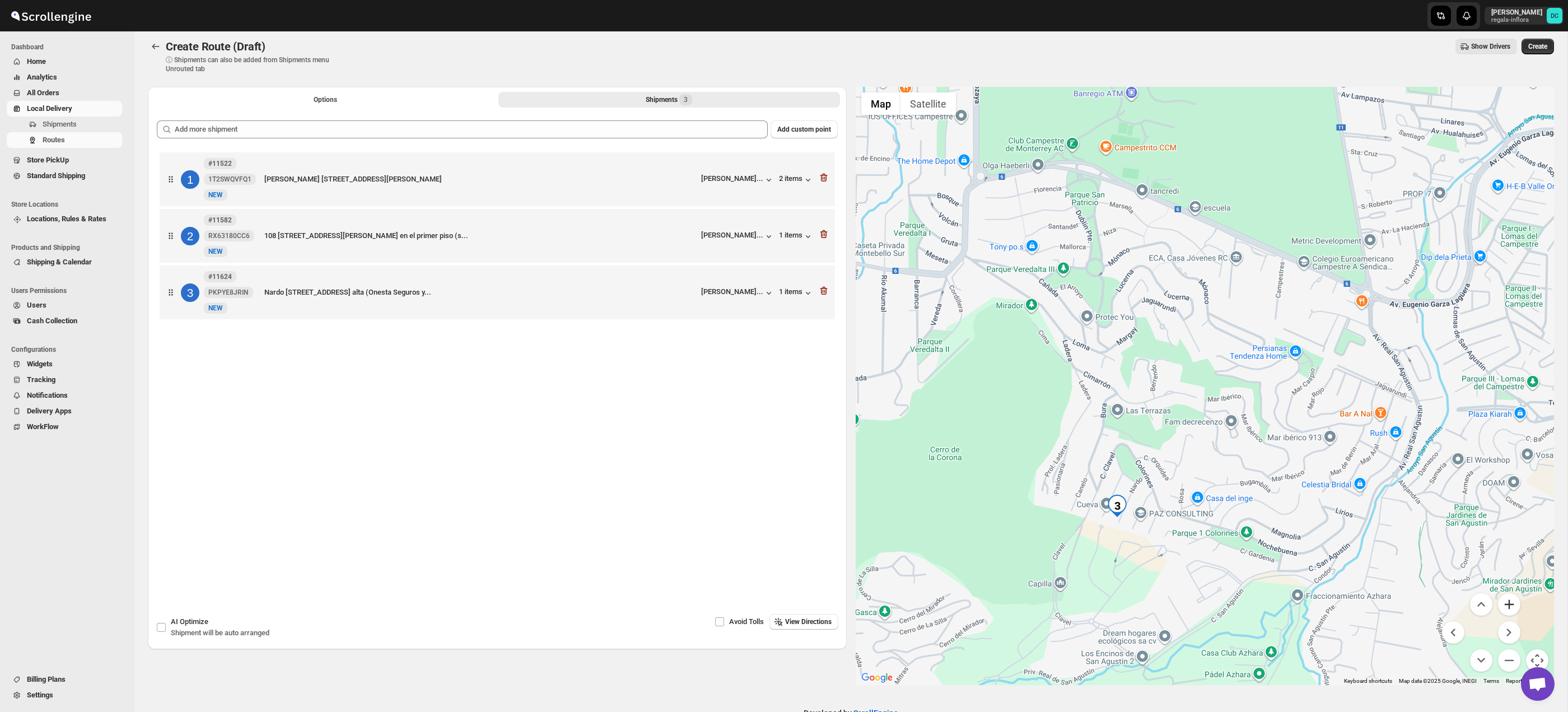
click at [1515, 604] on button "Zoom in" at bounding box center [1509, 604] width 22 height 22
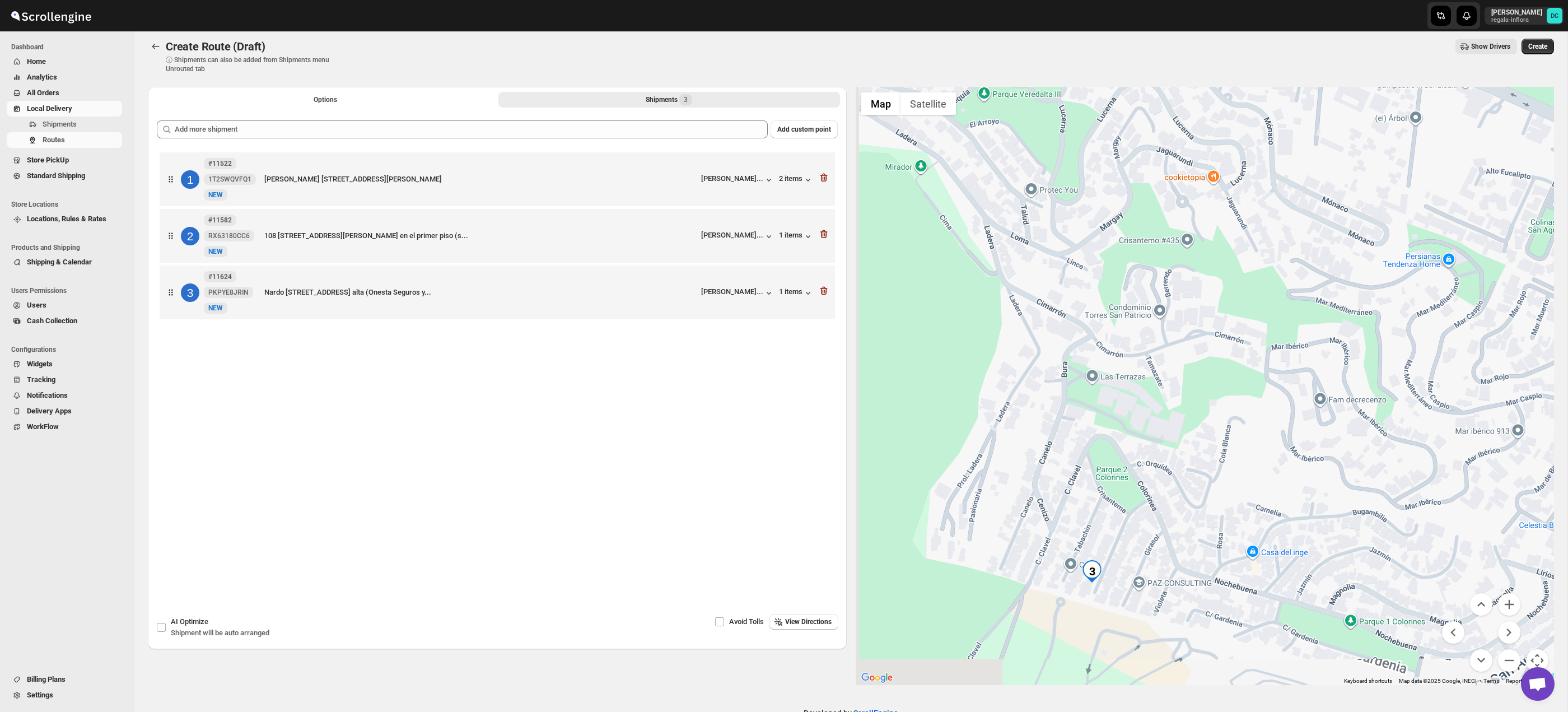
drag, startPoint x: 1218, startPoint y: 552, endPoint x: 1288, endPoint y: 483, distance: 98.3
click at [1286, 481] on div at bounding box center [1205, 386] width 699 height 598
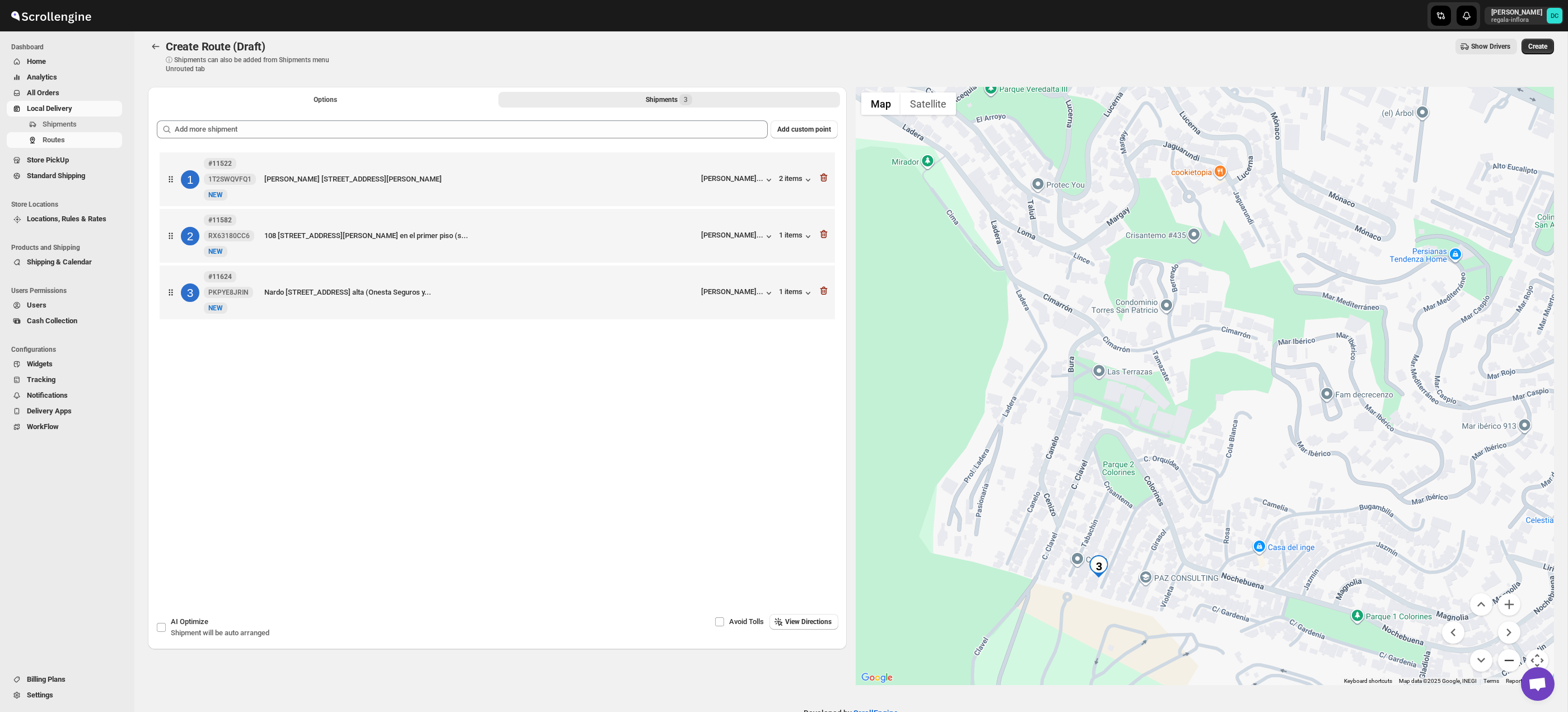
drag, startPoint x: 1510, startPoint y: 664, endPoint x: 1481, endPoint y: 647, distance: 33.6
click at [1510, 664] on button "Zoom out" at bounding box center [1509, 660] width 22 height 22
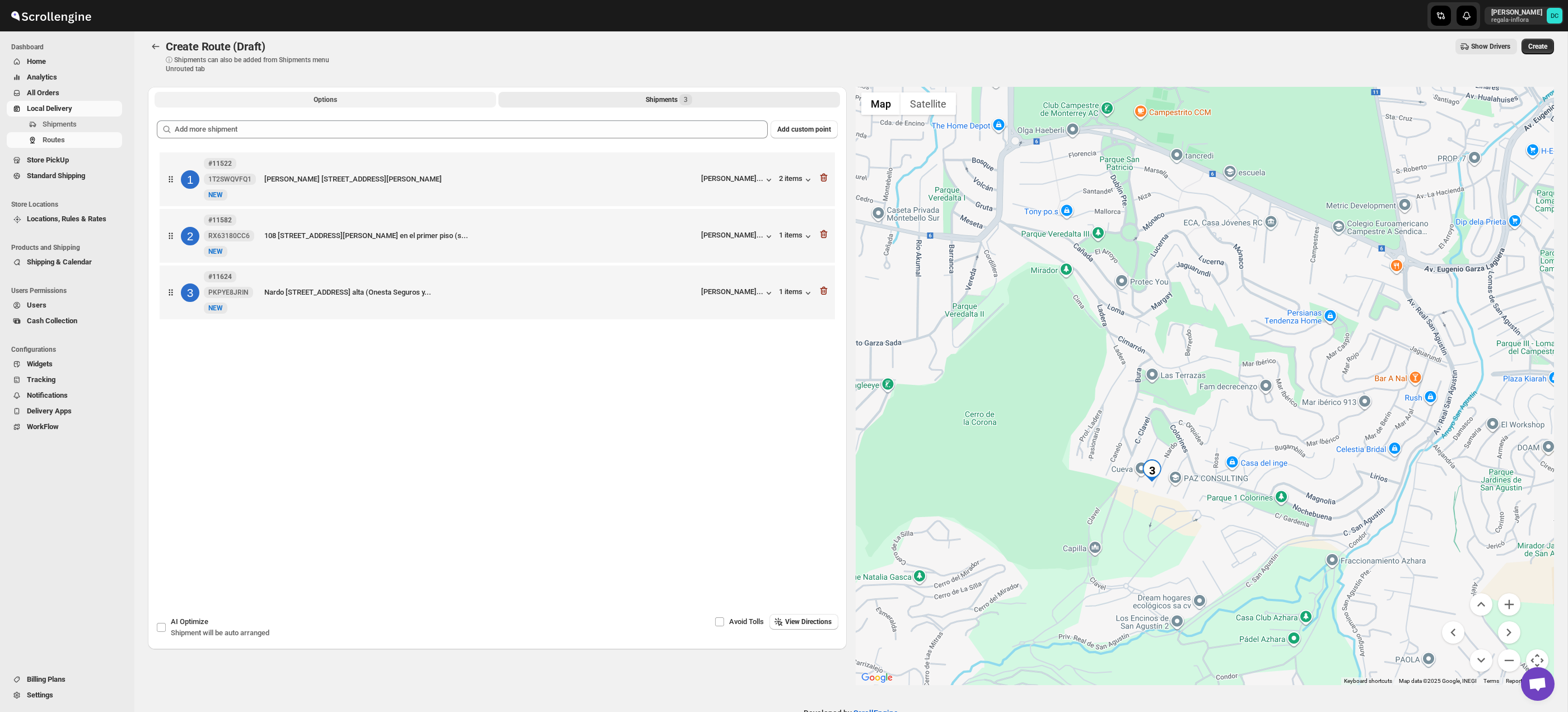
click at [346, 101] on button "Options" at bounding box center [325, 99] width 342 height 15
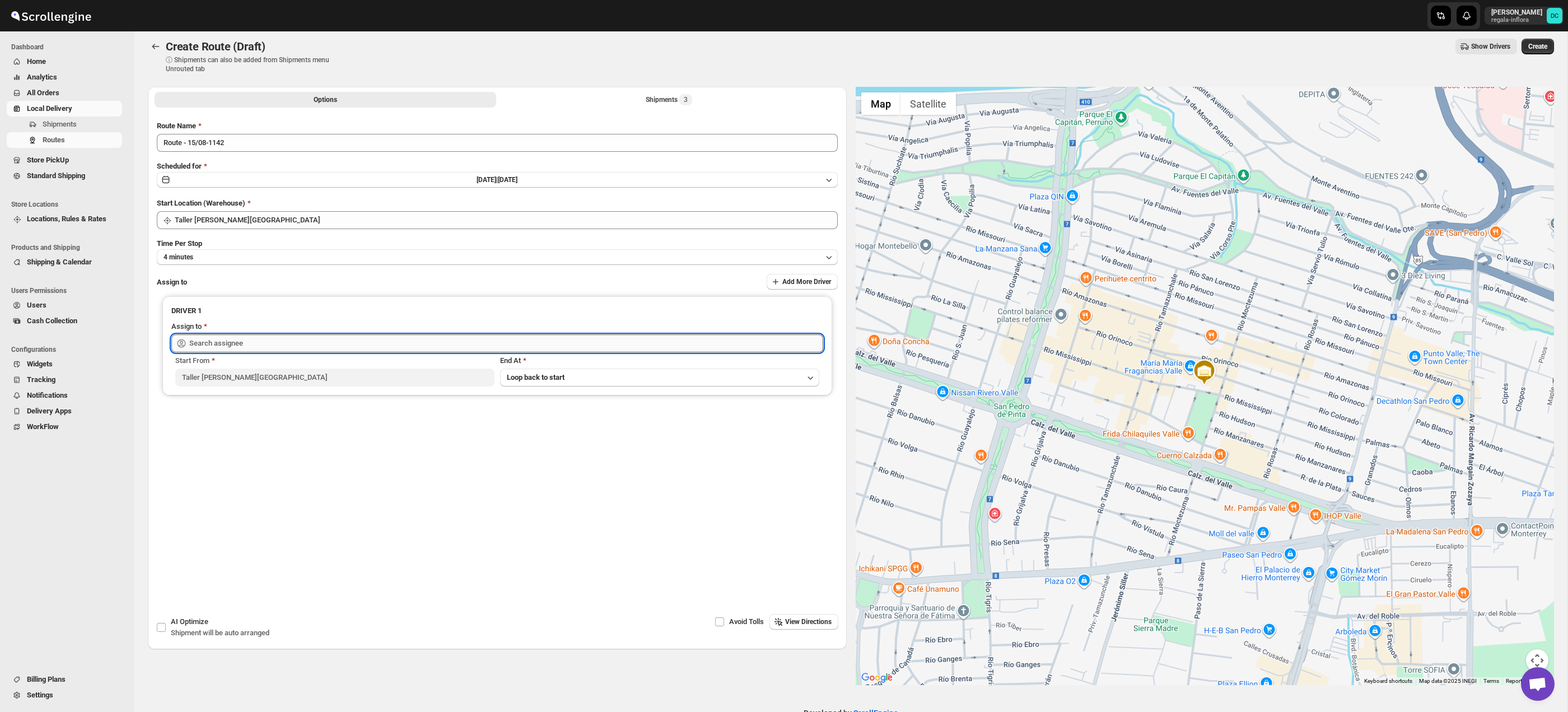
click at [411, 349] on input "text" at bounding box center [506, 343] width 634 height 18
click at [405, 367] on div "[PERSON_NAME] ([EMAIL_ADDRESS][DOMAIN_NAME])" at bounding box center [497, 367] width 629 height 11
type input "[PERSON_NAME] ([EMAIL_ADDRESS][DOMAIN_NAME])"
click at [1544, 48] on span "Create" at bounding box center [1538, 47] width 19 height 9
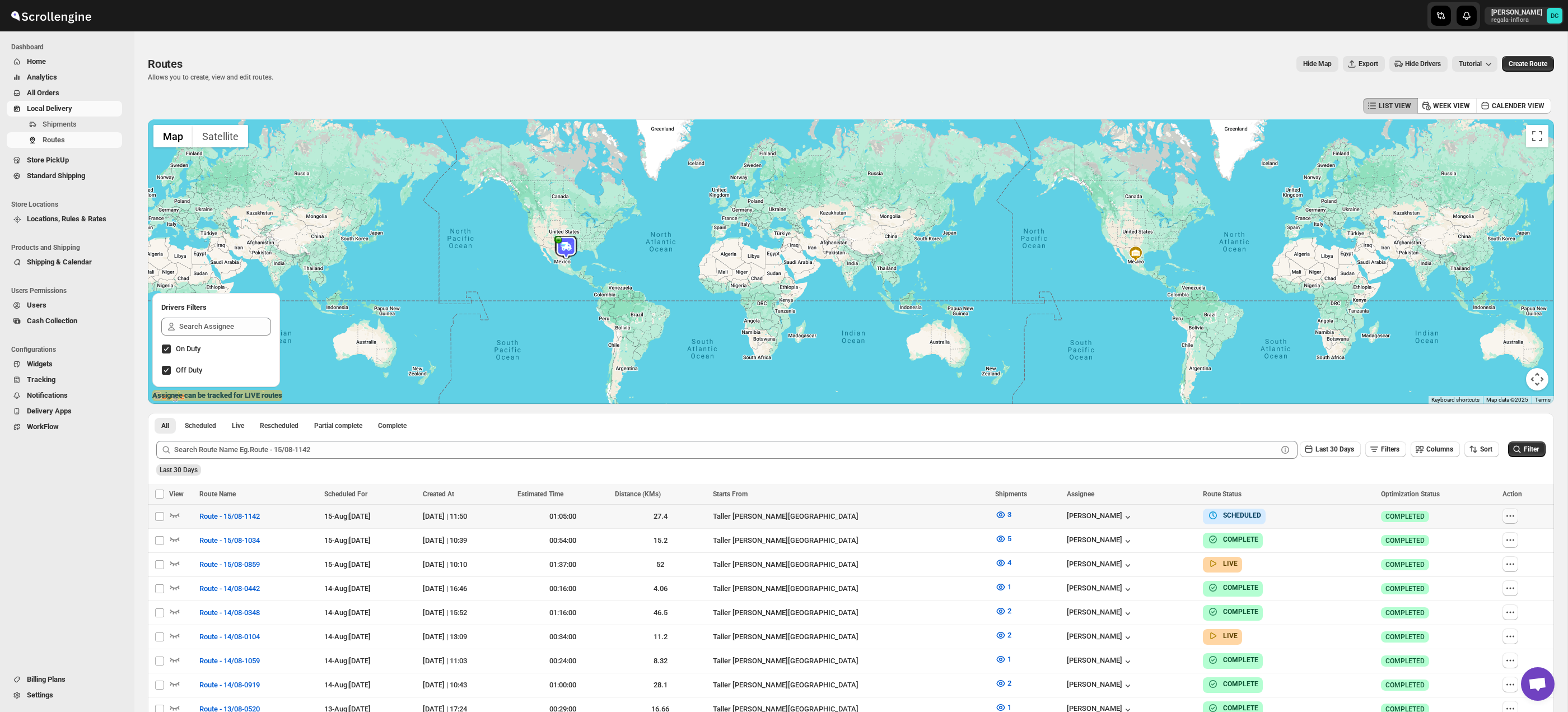
click at [1513, 521] on icon "button" at bounding box center [1510, 515] width 11 height 11
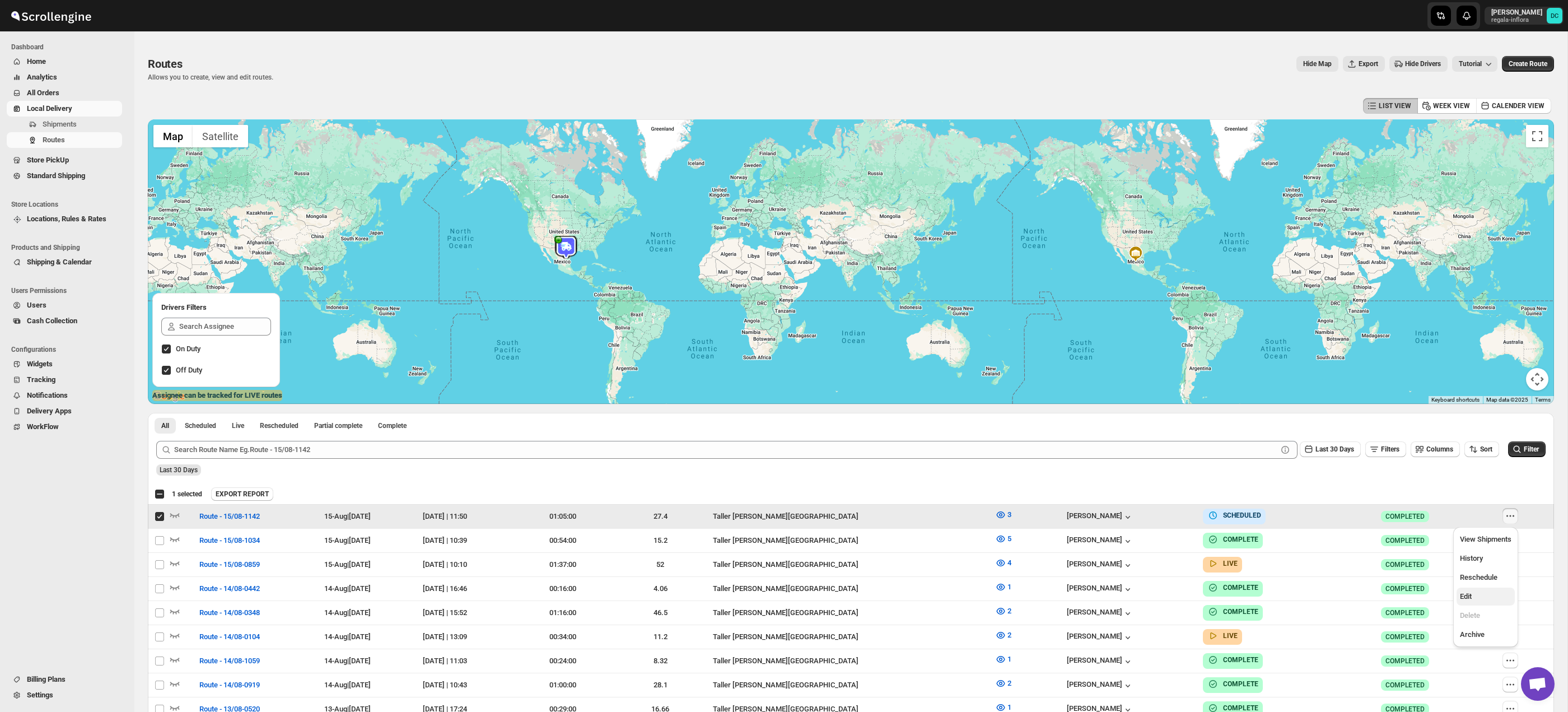
click at [1501, 597] on span "Edit" at bounding box center [1485, 596] width 51 height 11
checkbox input "false"
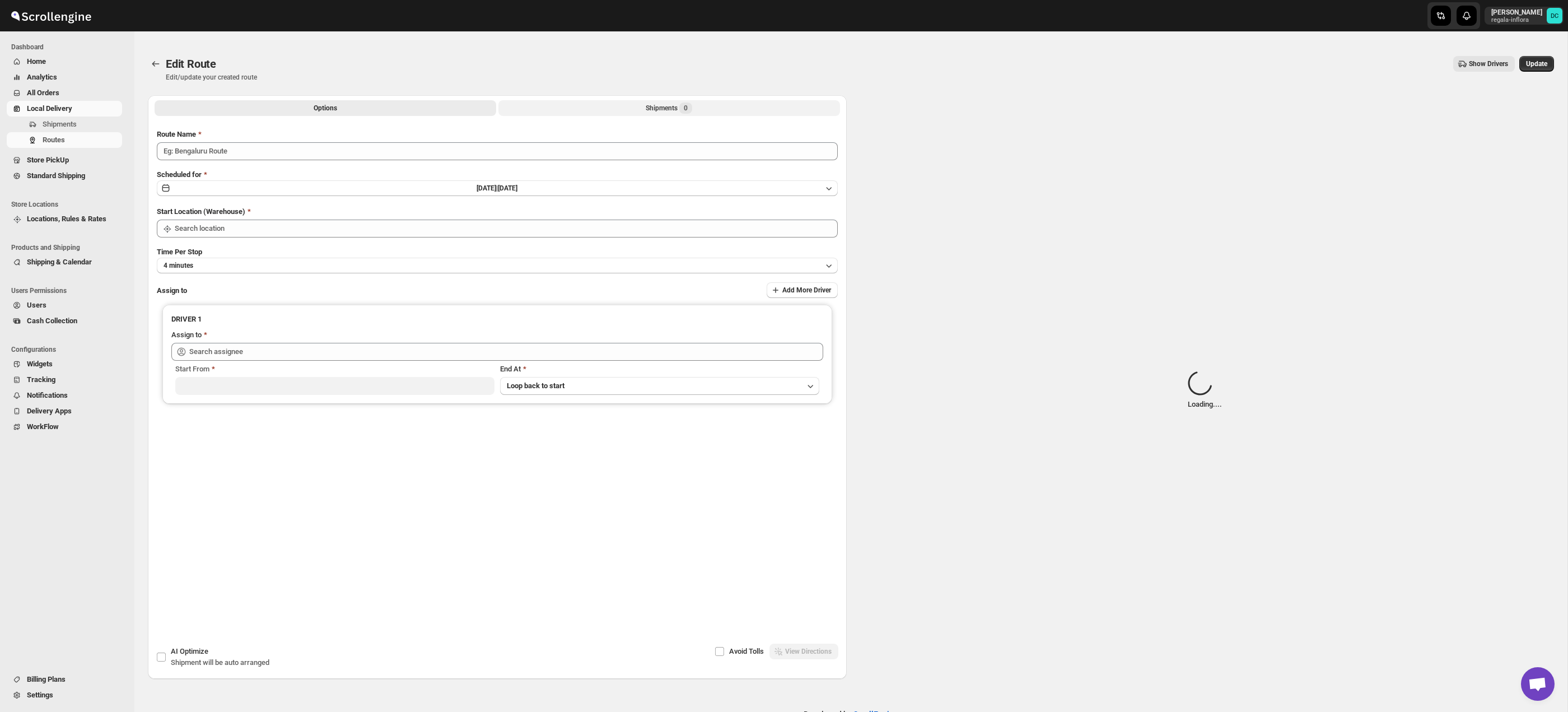
type input "Route - 15/08-1142"
click at [666, 109] on div "Shipments Loading..." at bounding box center [669, 108] width 72 height 11
type input "Taller [PERSON_NAME][GEOGRAPHIC_DATA]"
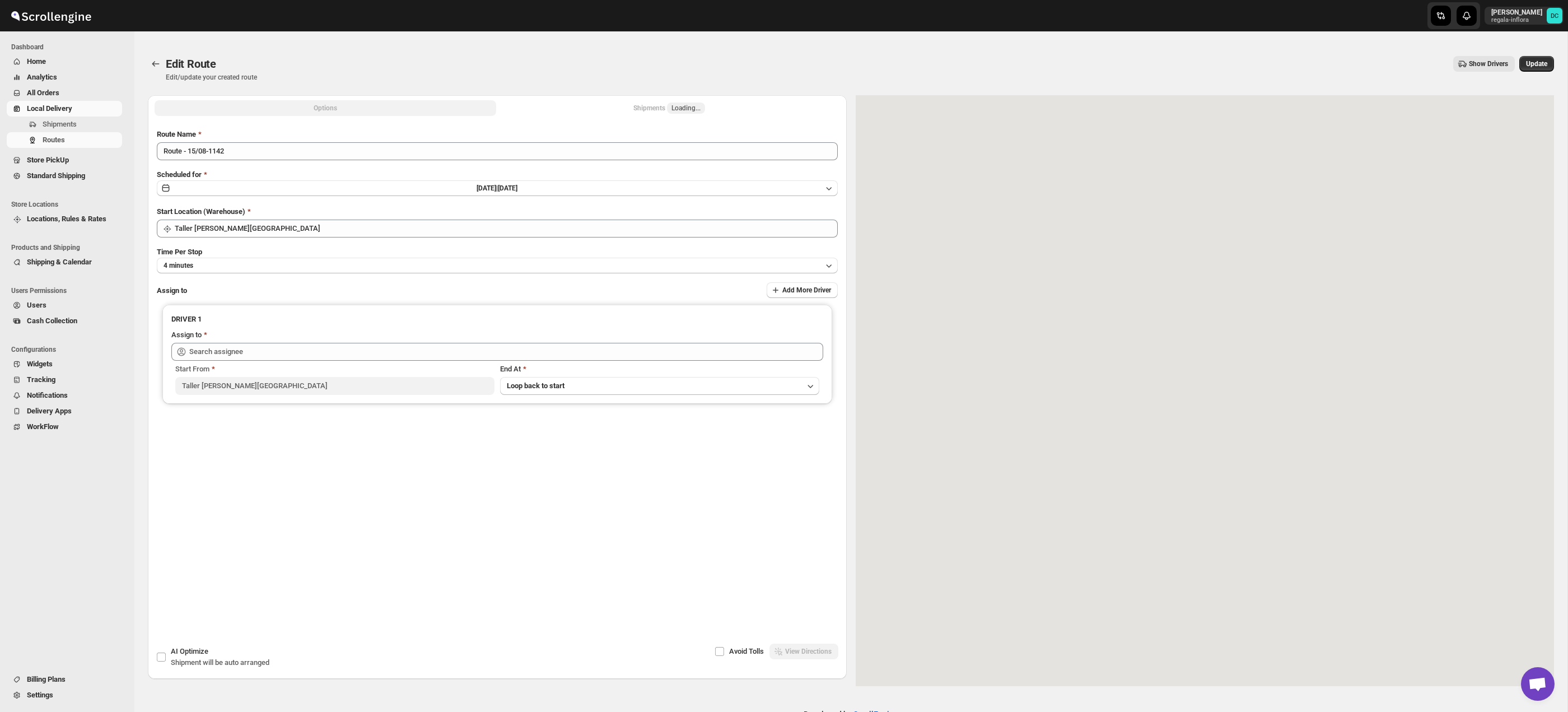
type input "[PERSON_NAME] ([EMAIL_ADDRESS][DOMAIN_NAME])"
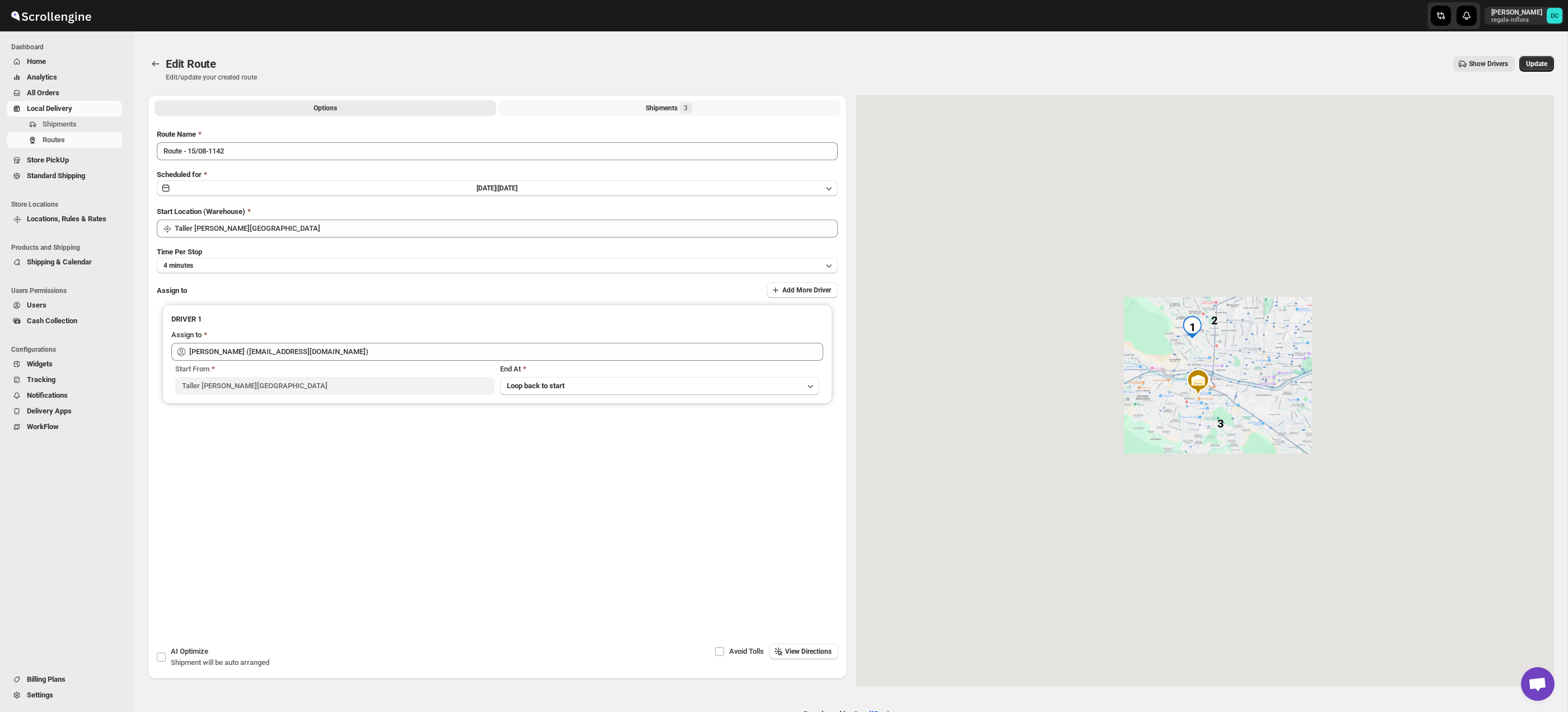
click at [661, 105] on div "Shipments 3" at bounding box center [668, 108] width 47 height 11
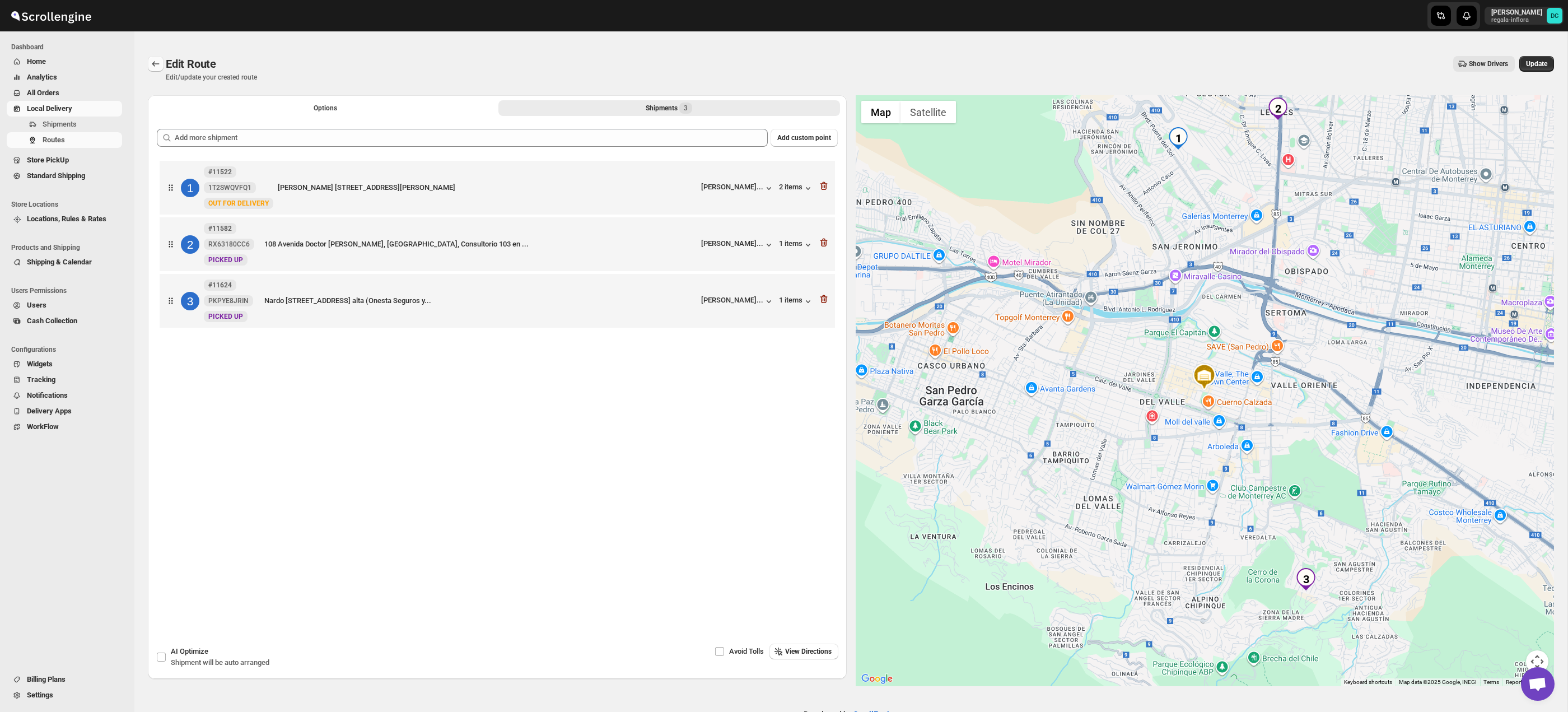
click at [159, 67] on icon "Routes" at bounding box center [155, 63] width 11 height 11
